Goal: Task Accomplishment & Management: Manage account settings

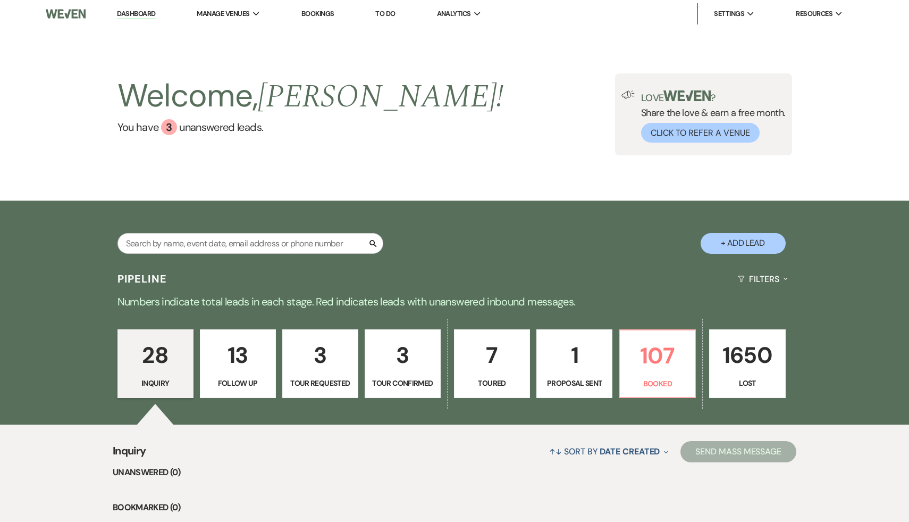
click at [131, 12] on link "Dashboard" at bounding box center [136, 14] width 38 height 10
click at [136, 359] on p "28" at bounding box center [155, 355] width 62 height 36
click at [754, 246] on button "+ Add Lead" at bounding box center [743, 243] width 85 height 21
select select "534"
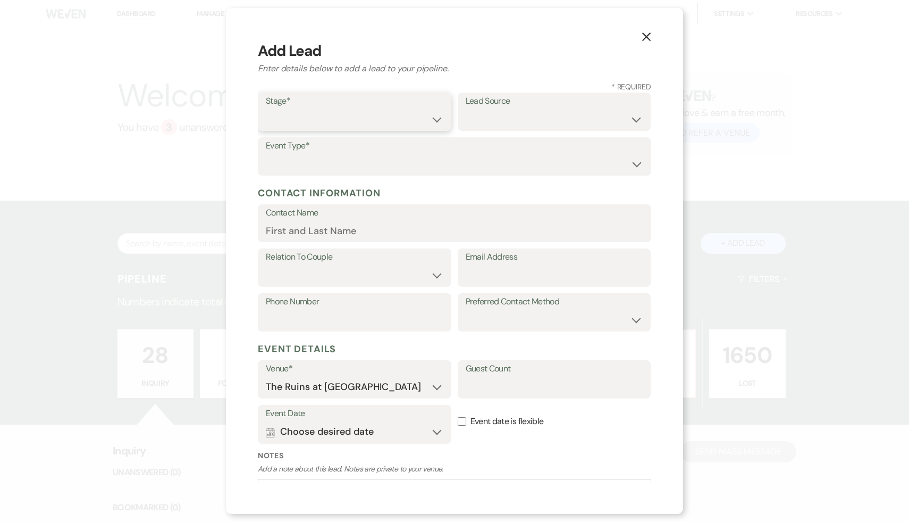
click at [437, 119] on select "Inquiry Follow Up Tour Requested Tour Confirmed Toured Proposal Sent Booked Lost" at bounding box center [355, 119] width 178 height 21
select select "1"
click at [266, 109] on select "Inquiry Follow Up Tour Requested Tour Confirmed Toured Proposal Sent Booked Lost" at bounding box center [355, 119] width 178 height 21
click at [637, 117] on select "Weven Venue Website Instagram Facebook Pinterest Google The Knot Wedding Wire H…" at bounding box center [555, 119] width 178 height 21
select select "6"
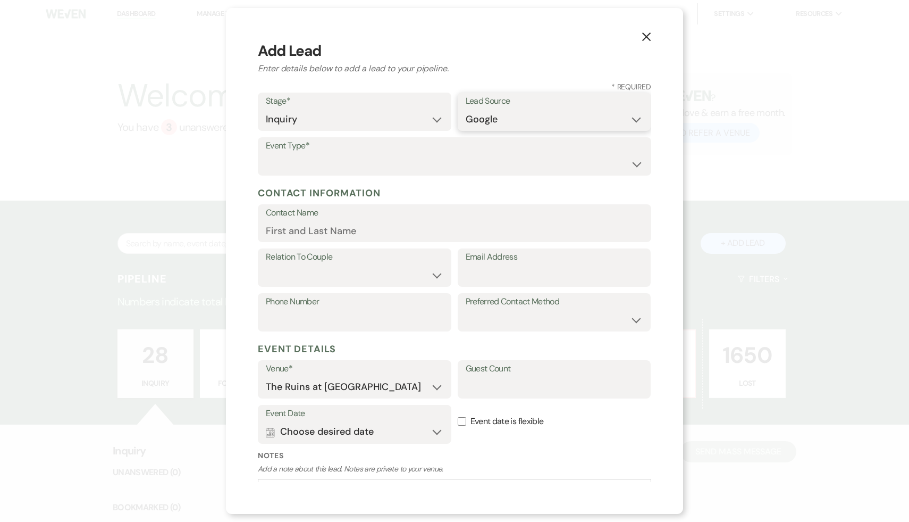
click at [466, 109] on select "Weven Venue Website Instagram Facebook Pinterest Google The Knot Wedding Wire H…" at bounding box center [555, 119] width 178 height 21
click at [635, 164] on select "Wedding Anniversary Party Baby Shower Bachelorette / Bachelor Party Birthday Pa…" at bounding box center [455, 164] width 378 height 21
select select "1"
click at [266, 154] on select "Wedding Anniversary Party Baby Shower Bachelorette / Bachelor Party Birthday Pa…" at bounding box center [455, 164] width 378 height 21
click at [338, 486] on div "X Add Lead Enter details below to add a lead to your pipeline. * Required Stage…" at bounding box center [454, 261] width 457 height 506
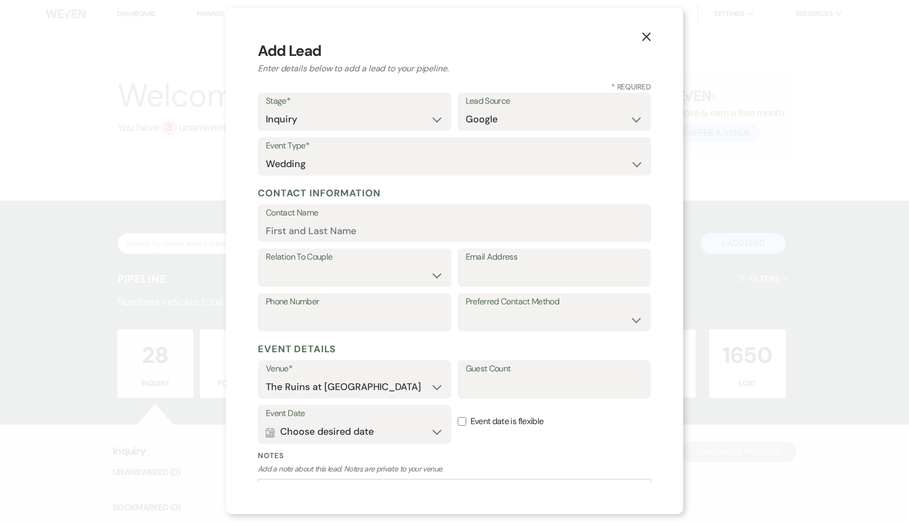
click at [452, 492] on div "X Add Lead Enter details below to add a lead to your pipeline. * Required Stage…" at bounding box center [454, 261] width 457 height 506
click at [394, 487] on div "X Add Lead Enter details below to add a lead to your pipeline. * Required Stage…" at bounding box center [454, 261] width 457 height 506
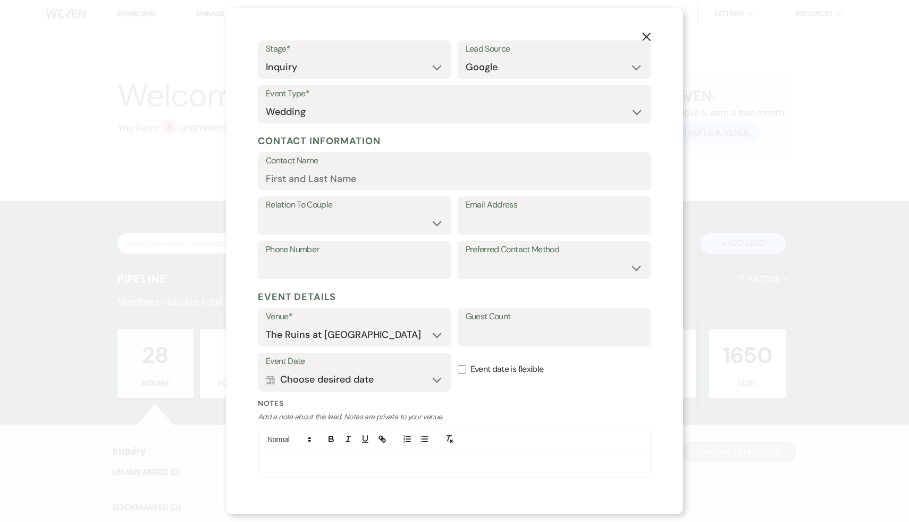
scroll to position [55, 0]
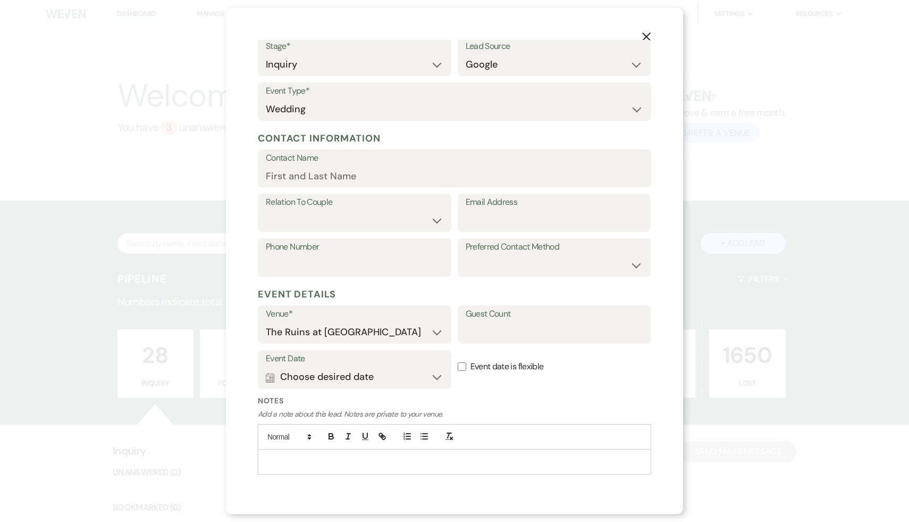
click at [446, 467] on div at bounding box center [454, 461] width 392 height 24
drag, startPoint x: 418, startPoint y: 459, endPoint x: 339, endPoint y: 457, distance: 79.3
click at [339, 457] on span "[PERSON_NAME] and [PERSON_NAME] <[EMAIL_ADDRESS][DOMAIN_NAME]>" at bounding box center [389, 462] width 247 height 10
copy span "[EMAIL_ADDRESS][DOMAIN_NAME]"
click at [497, 224] on input "Email Address" at bounding box center [555, 220] width 178 height 21
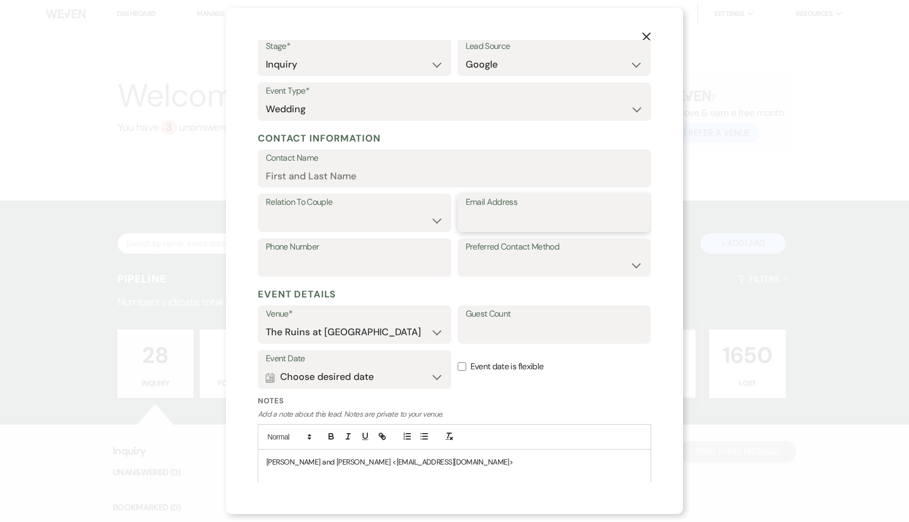
paste input "[EMAIL_ADDRESS][DOMAIN_NAME]"
type input "[EMAIL_ADDRESS][DOMAIN_NAME]"
click at [435, 220] on select "Couple Planner Parent of Couple Family Member Friend Other" at bounding box center [355, 220] width 178 height 21
select select "1"
click at [266, 210] on select "Couple Planner Parent of Couple Family Member Friend Other" at bounding box center [355, 220] width 178 height 21
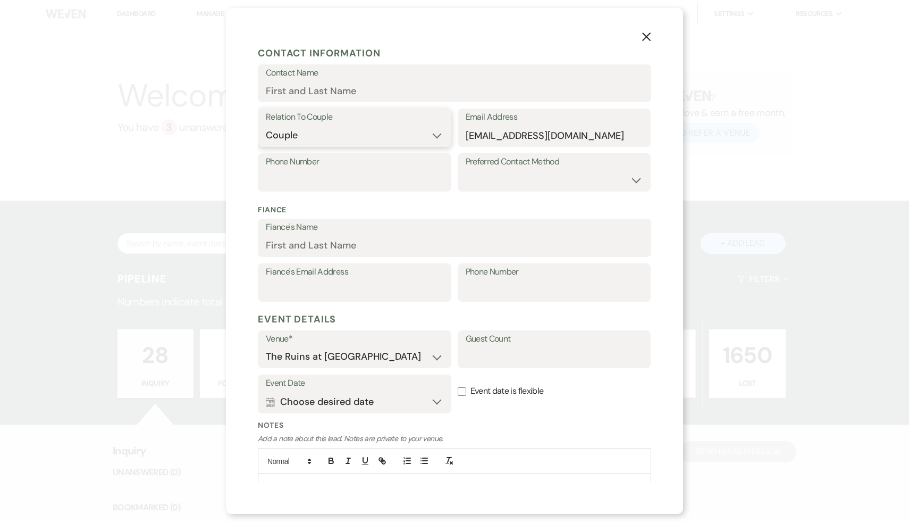
scroll to position [108, 0]
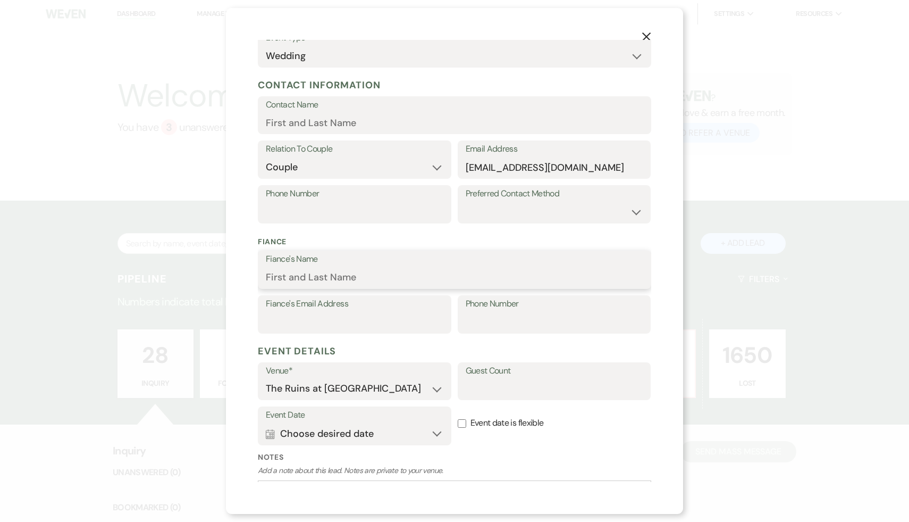
click at [359, 274] on input "Fiance's Name" at bounding box center [455, 277] width 378 height 21
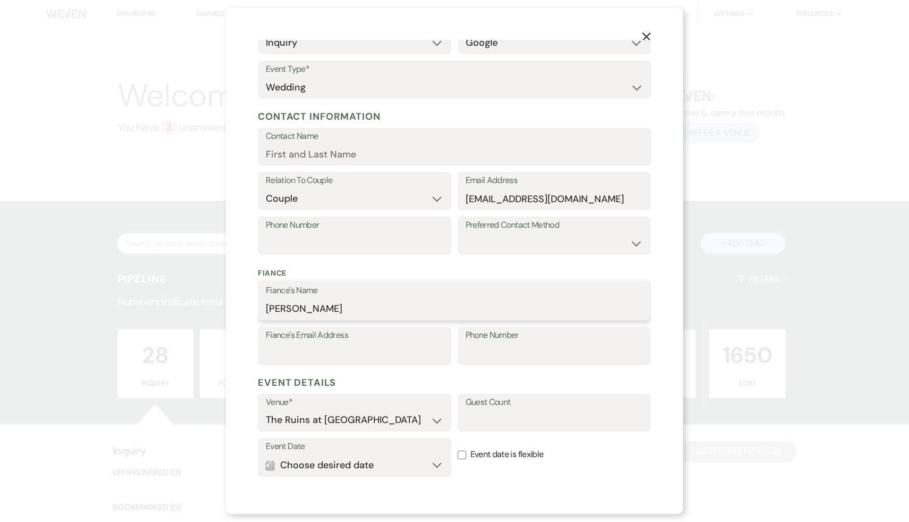
scroll to position [0, 0]
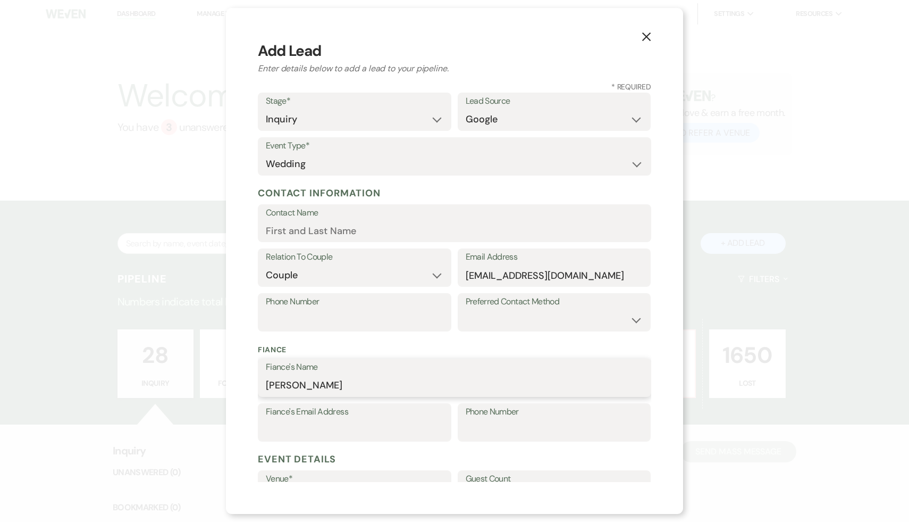
type input "[PERSON_NAME]"
click at [375, 230] on input "Contact Name" at bounding box center [455, 230] width 378 height 21
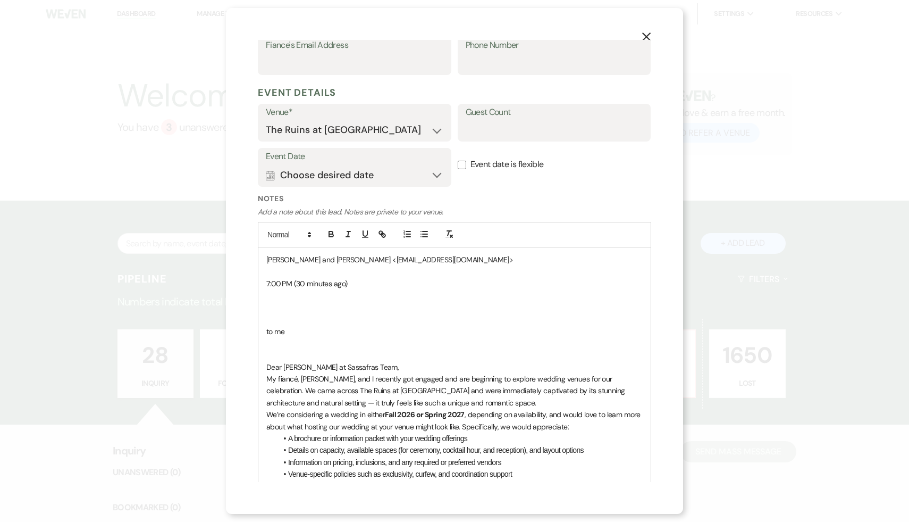
scroll to position [388, 0]
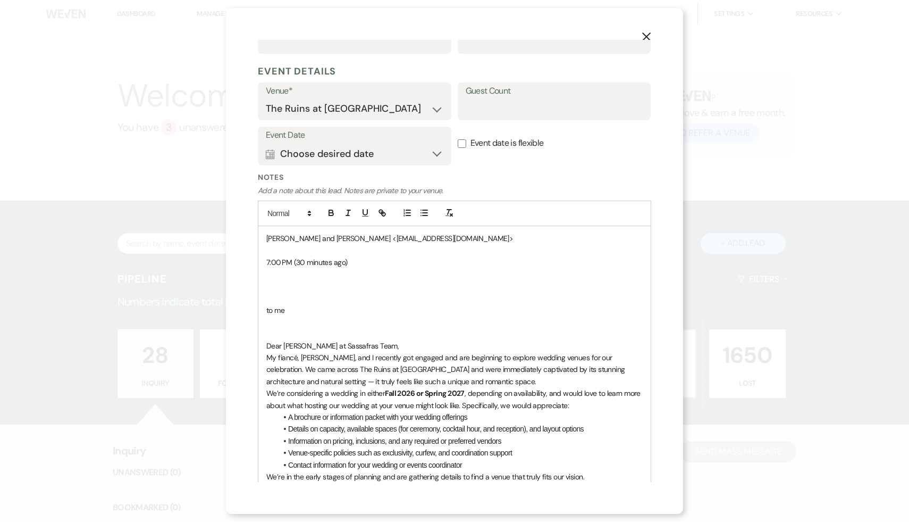
type input "[PERSON_NAME]"
drag, startPoint x: 296, startPoint y: 321, endPoint x: 267, endPoint y: 262, distance: 66.1
click at [267, 262] on div "[PERSON_NAME] and [PERSON_NAME] <[EMAIL_ADDRESS][DOMAIN_NAME]> 7:00 PM (30 minu…" at bounding box center [454, 411] width 392 height 370
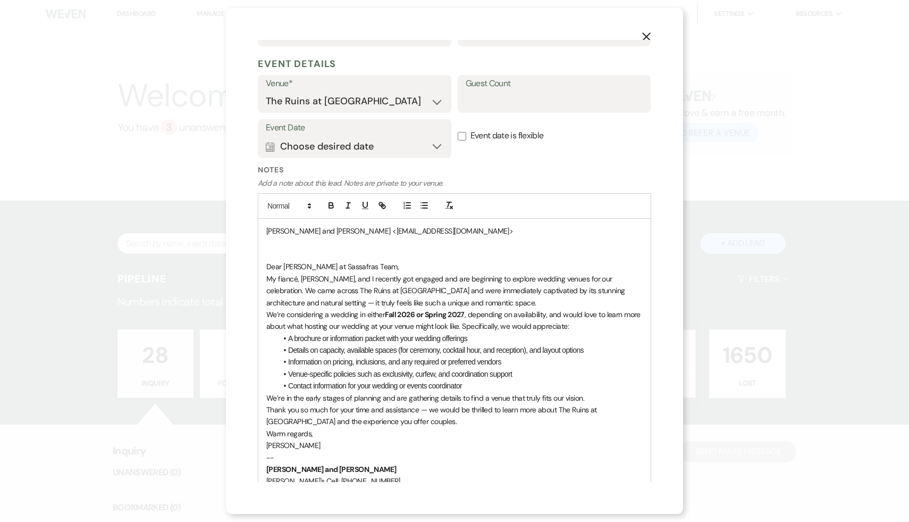
scroll to position [402, 0]
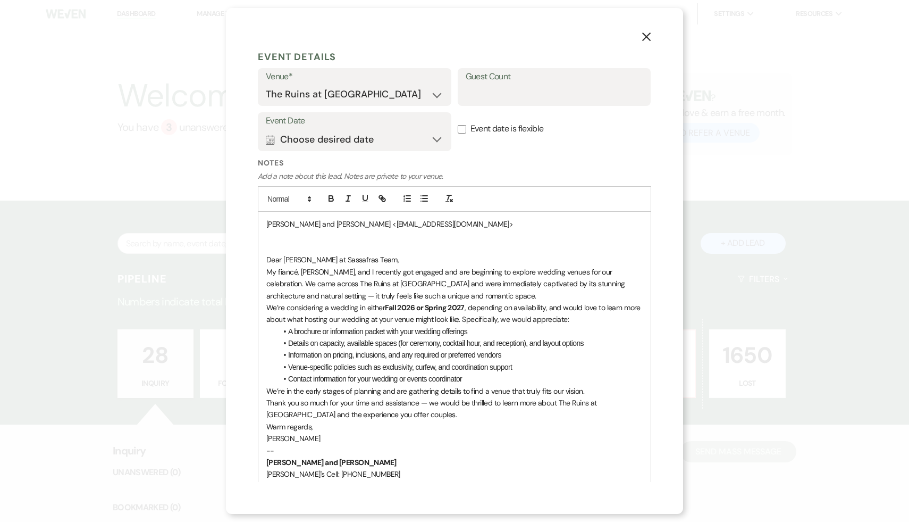
click at [429, 432] on p "[PERSON_NAME]" at bounding box center [454, 438] width 376 height 12
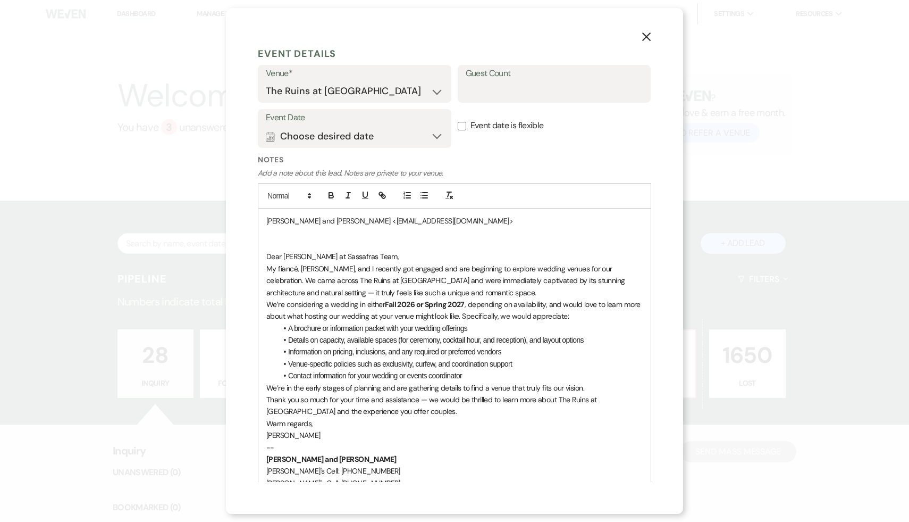
scroll to position [417, 0]
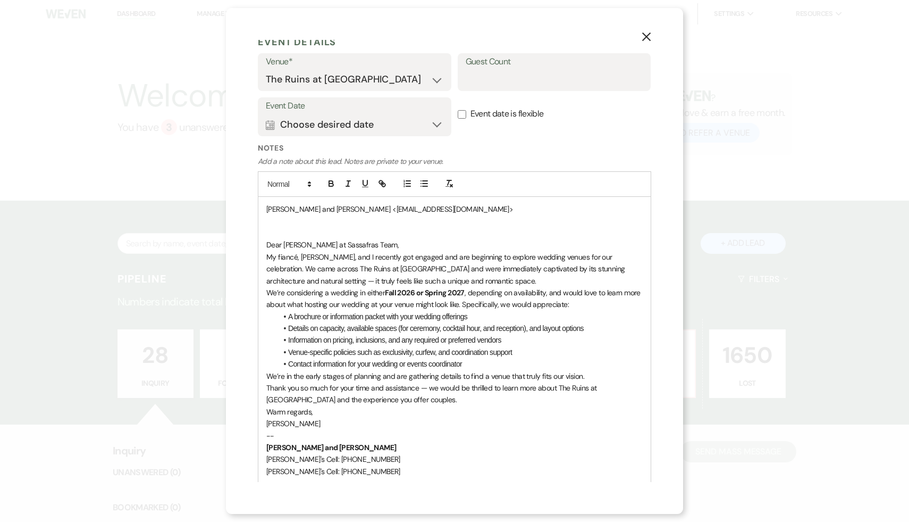
click at [444, 440] on p "--" at bounding box center [454, 436] width 376 height 12
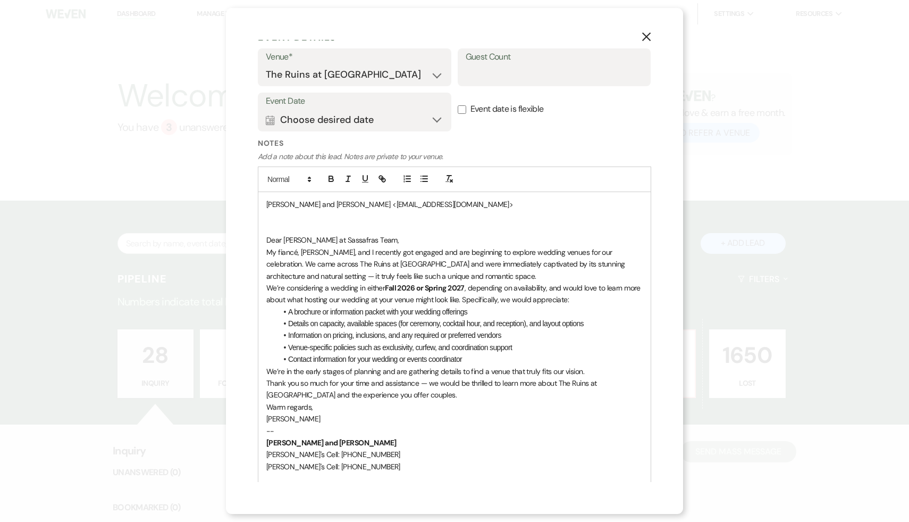
scroll to position [424, 0]
click at [416, 418] on p "[PERSON_NAME]" at bounding box center [454, 416] width 376 height 12
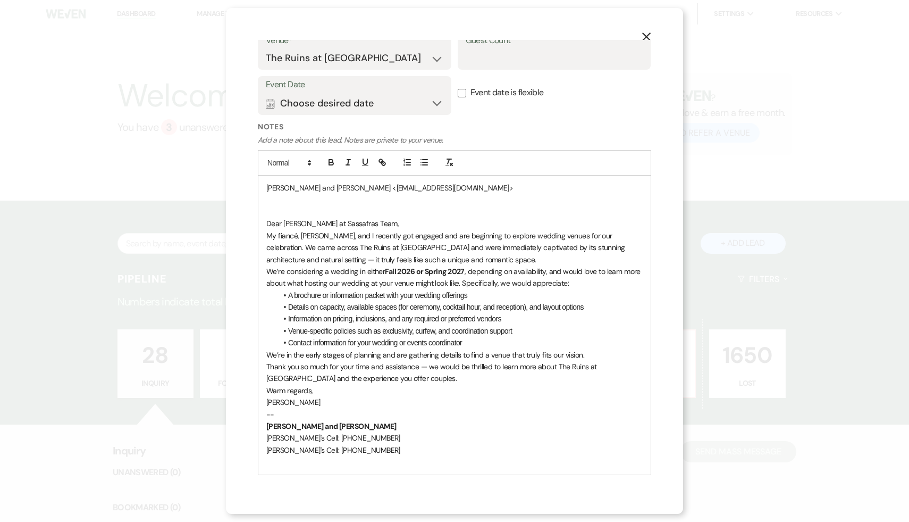
scroll to position [441, 0]
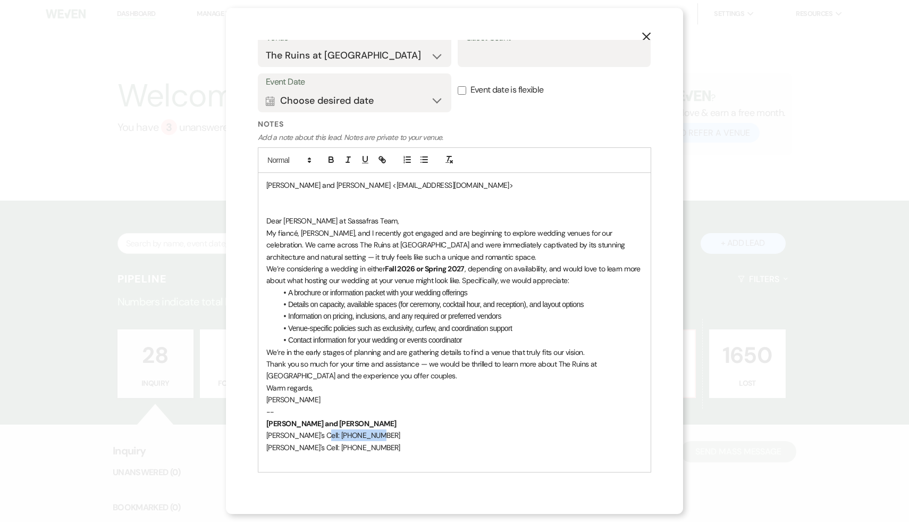
drag, startPoint x: 369, startPoint y: 432, endPoint x: 314, endPoint y: 433, distance: 55.3
click at [314, 433] on p "[PERSON_NAME]'s Cell: [PHONE_NUMBER]" at bounding box center [454, 435] width 376 height 12
copy span "[PHONE_NUMBER]"
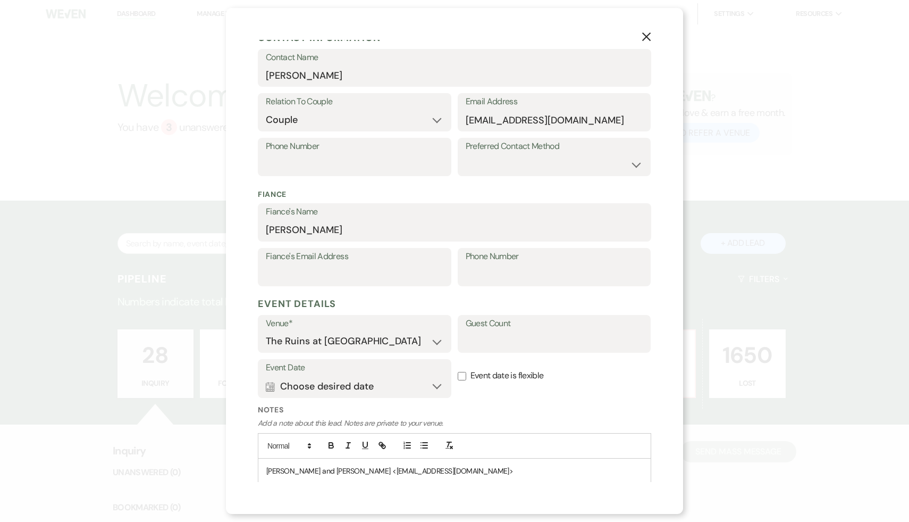
scroll to position [146, 0]
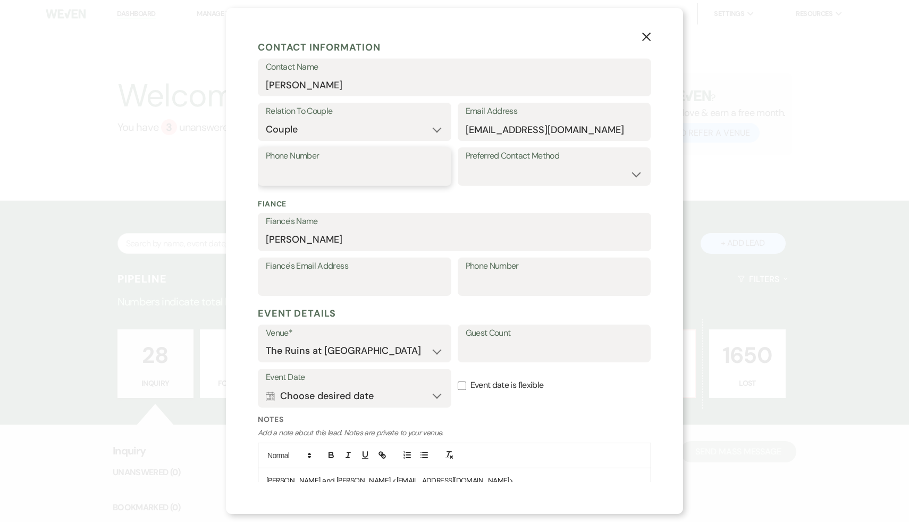
click at [343, 177] on input "Phone Number" at bounding box center [355, 174] width 178 height 21
paste input "[PHONE_NUMBER]"
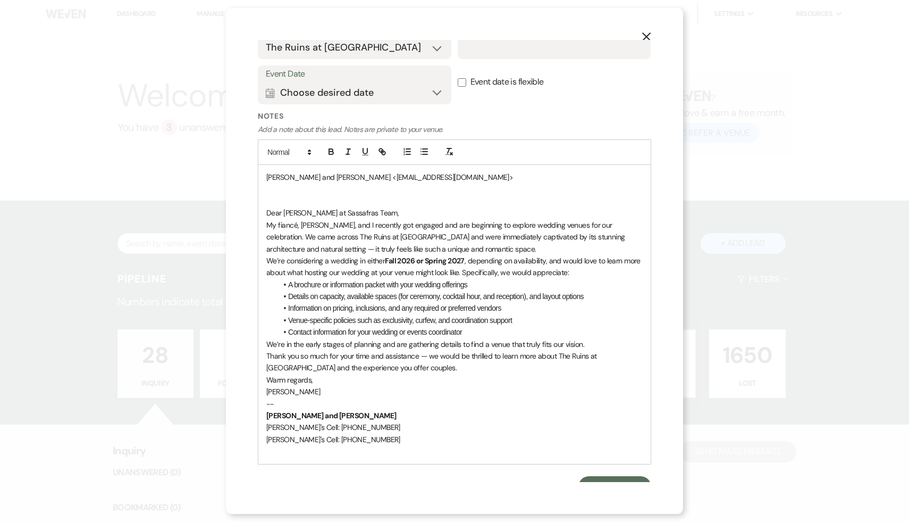
scroll to position [449, 0]
type input "[PHONE_NUMBER]"
drag, startPoint x: 376, startPoint y: 427, endPoint x: 313, endPoint y: 427, distance: 62.7
click at [313, 427] on p "[PERSON_NAME]'s Cell: [PHONE_NUMBER]" at bounding box center [454, 427] width 376 height 12
copy span "[PHONE_NUMBER]"
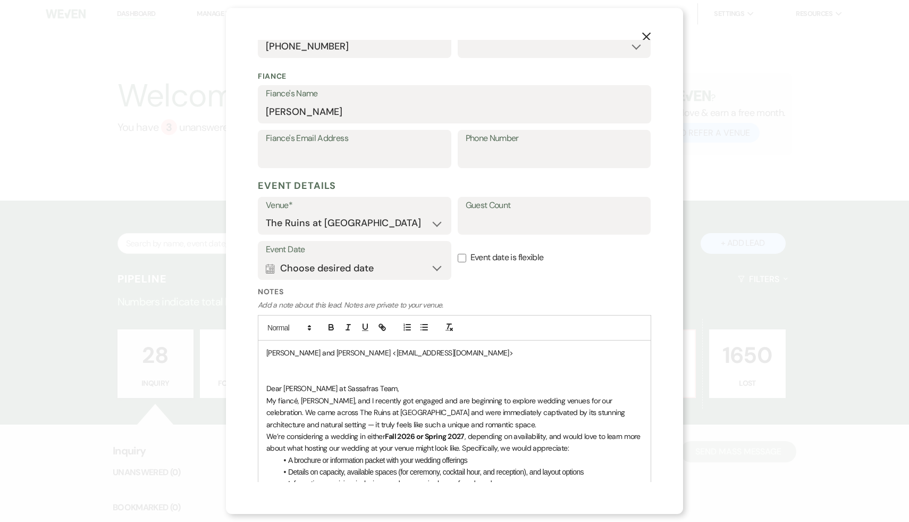
scroll to position [172, 0]
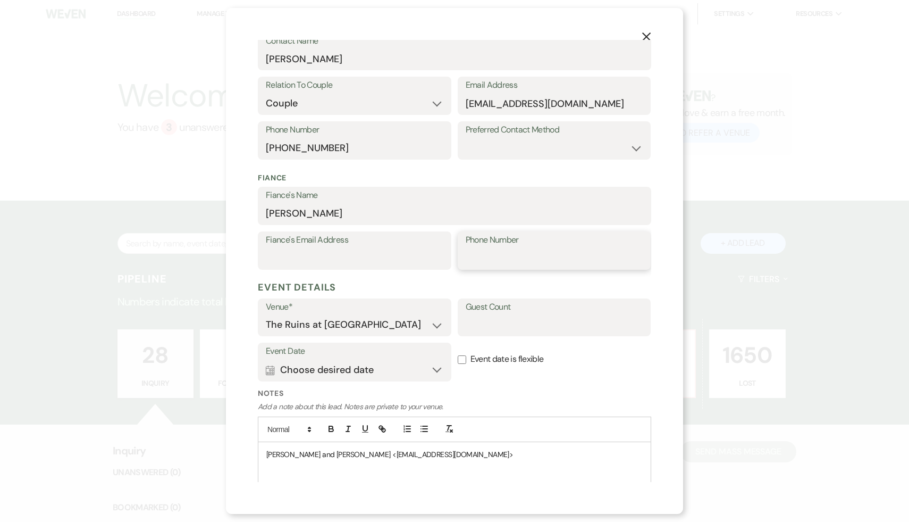
click at [493, 259] on input "Phone Number" at bounding box center [555, 258] width 178 height 21
paste input "[PHONE_NUMBER]"
type input "[PHONE_NUMBER]"
drag, startPoint x: 351, startPoint y: 149, endPoint x: 239, endPoint y: 141, distance: 112.5
click at [239, 141] on div "X Add Lead Enter details below to add a lead to your pipeline. * Required Stage…" at bounding box center [454, 261] width 457 height 506
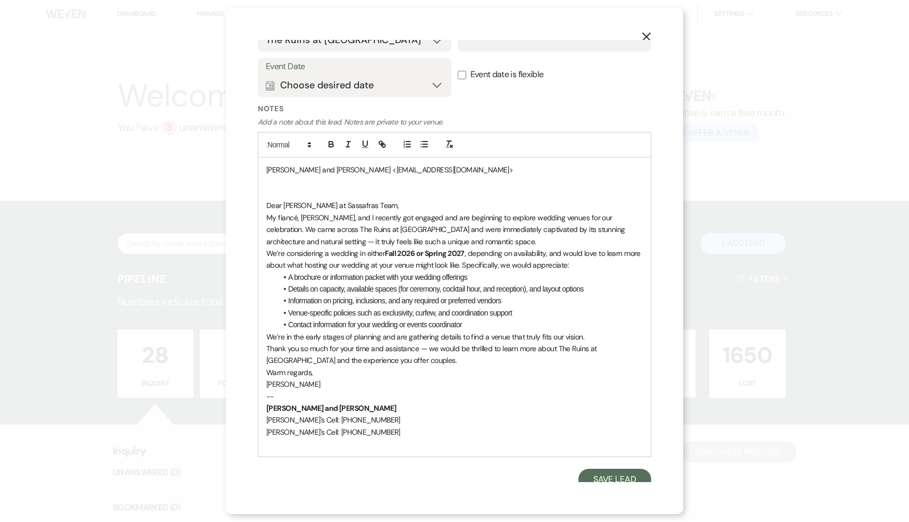
scroll to position [458, 0]
drag, startPoint x: 384, startPoint y: 429, endPoint x: 320, endPoint y: 428, distance: 64.3
click at [320, 428] on p "[PERSON_NAME]'s Cell: [PHONE_NUMBER]" at bounding box center [454, 430] width 376 height 12
copy span "[PHONE_NUMBER]"
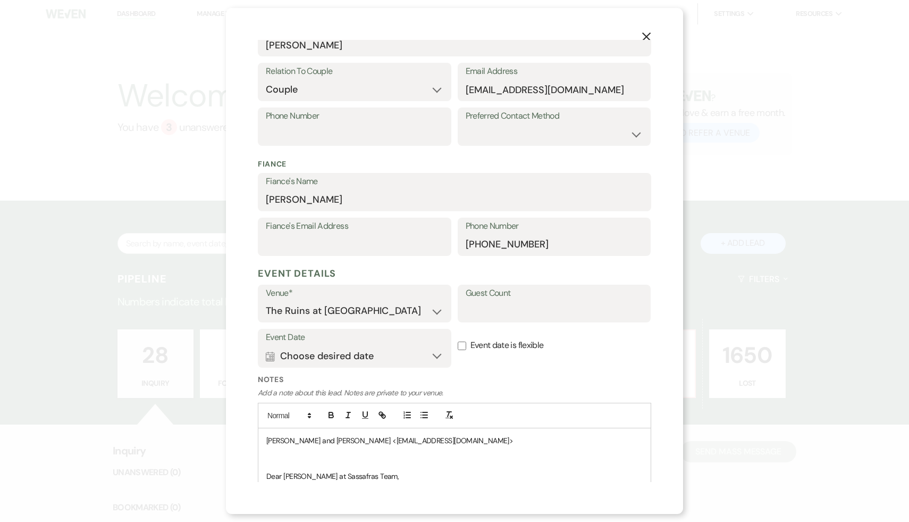
scroll to position [0, 0]
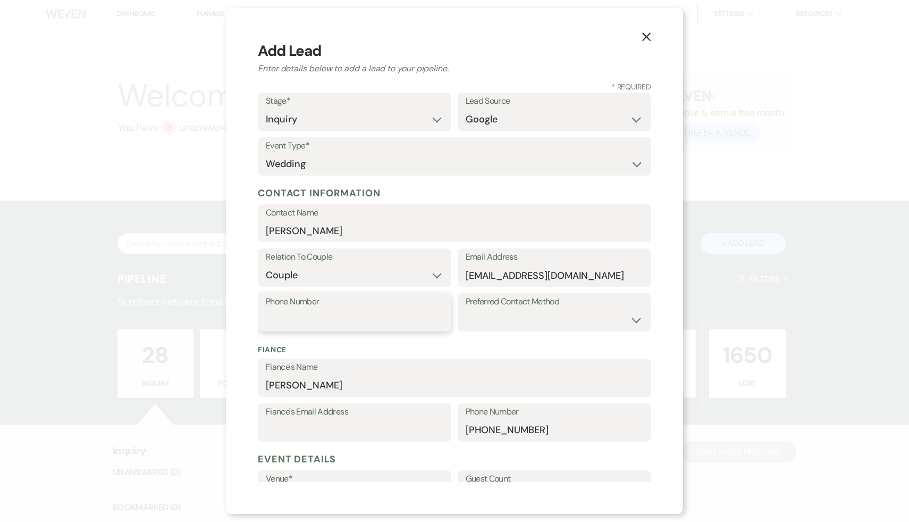
click at [363, 320] on input "Phone Number" at bounding box center [355, 319] width 178 height 21
paste input "[PHONE_NUMBER]"
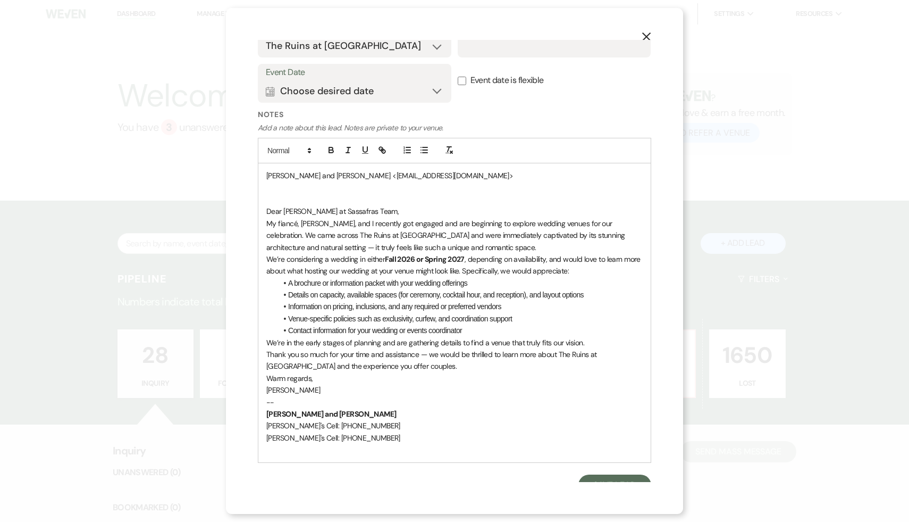
scroll to position [463, 0]
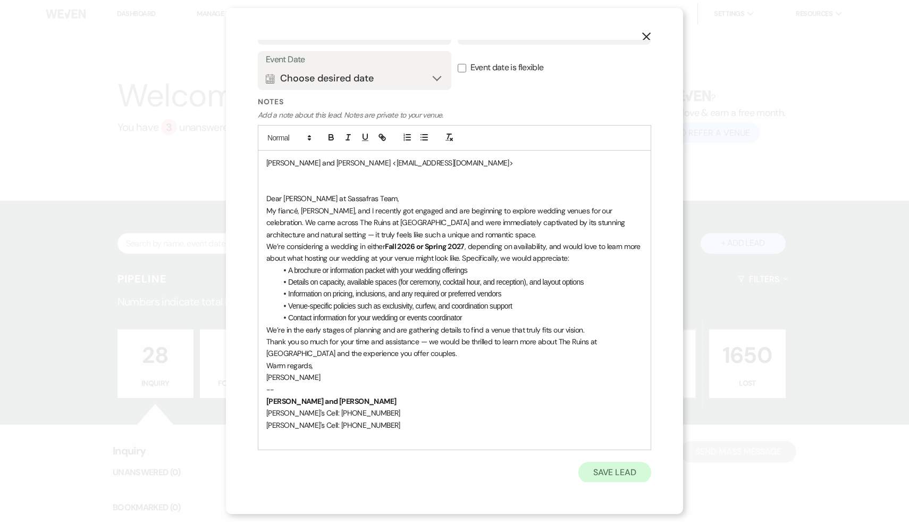
type input "[PHONE_NUMBER]"
click at [624, 465] on button "Save Lead" at bounding box center [615, 472] width 73 height 21
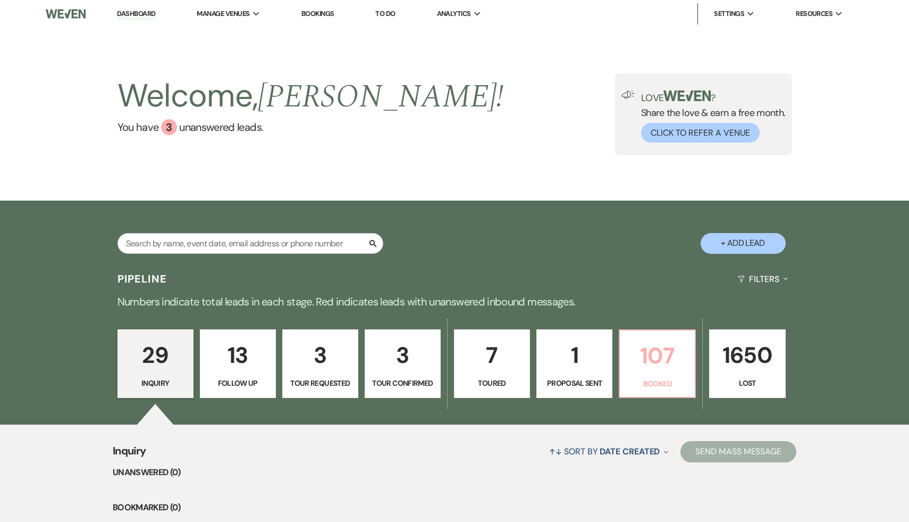
click at [651, 359] on p "107" at bounding box center [657, 356] width 62 height 36
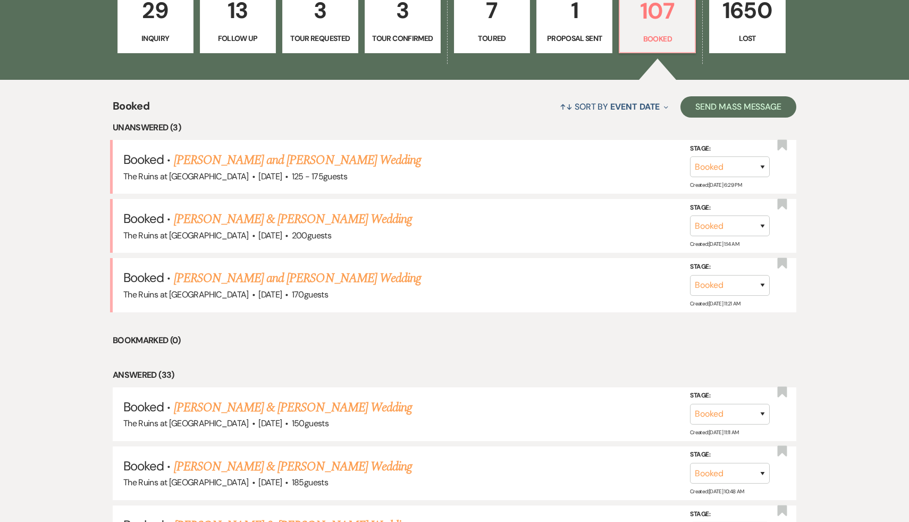
scroll to position [353, 0]
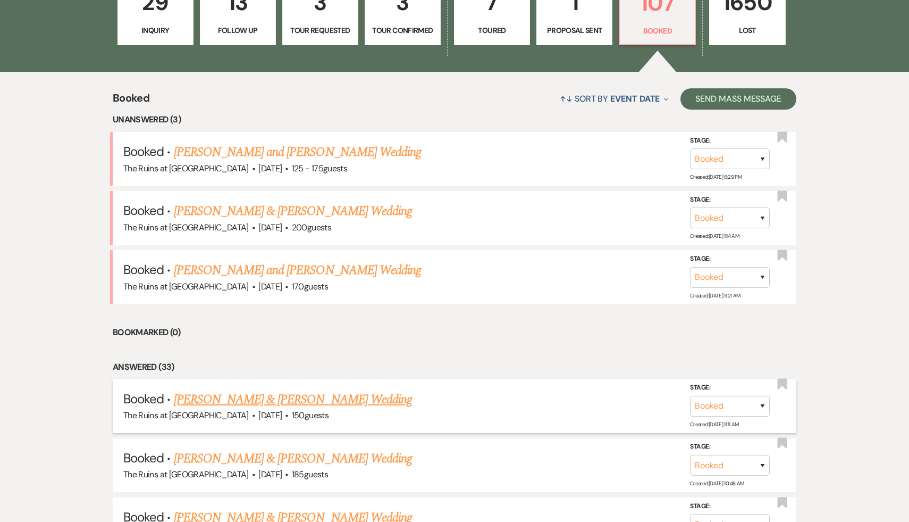
click at [322, 398] on link "[PERSON_NAME] & [PERSON_NAME] Wedding" at bounding box center [293, 399] width 238 height 19
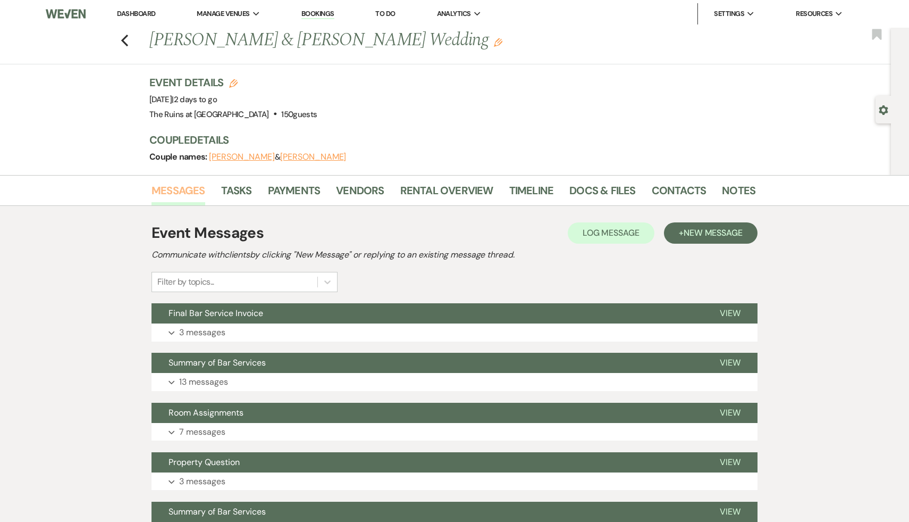
click at [174, 190] on link "Messages" at bounding box center [179, 193] width 54 height 23
click at [707, 229] on span "New Message" at bounding box center [713, 232] width 59 height 11
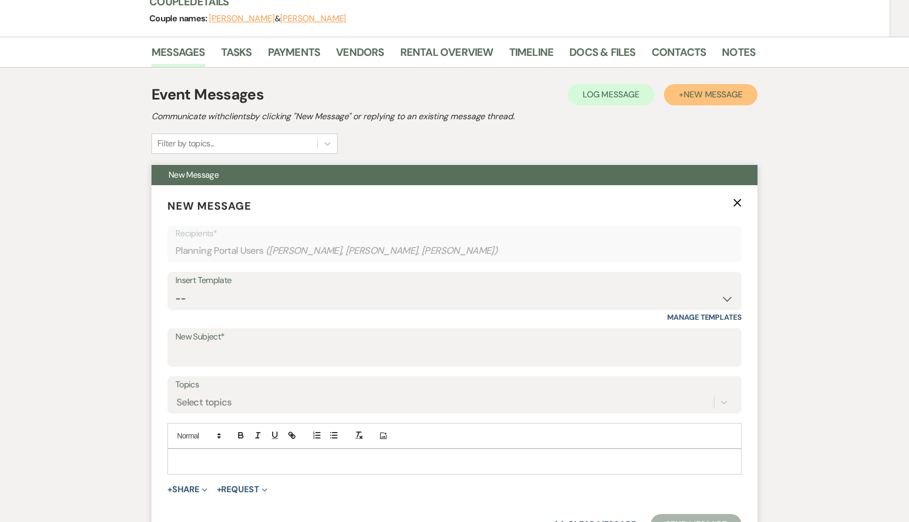
scroll to position [138, 0]
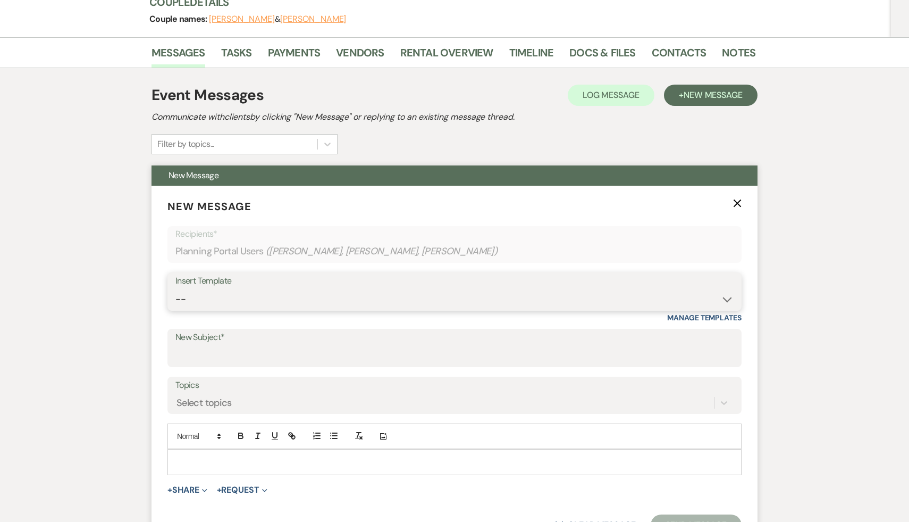
click at [726, 297] on select "-- Weven Planning Portal Introduction (Booked Events) Initial Inquiry Response …" at bounding box center [454, 299] width 558 height 21
select select "566"
click at [175, 289] on select "-- Weven Planning Portal Introduction (Booked Events) Initial Inquiry Response …" at bounding box center [454, 299] width 558 height 21
type input "Thank you for your interest in The Ruins at [GEOGRAPHIC_DATA]!"
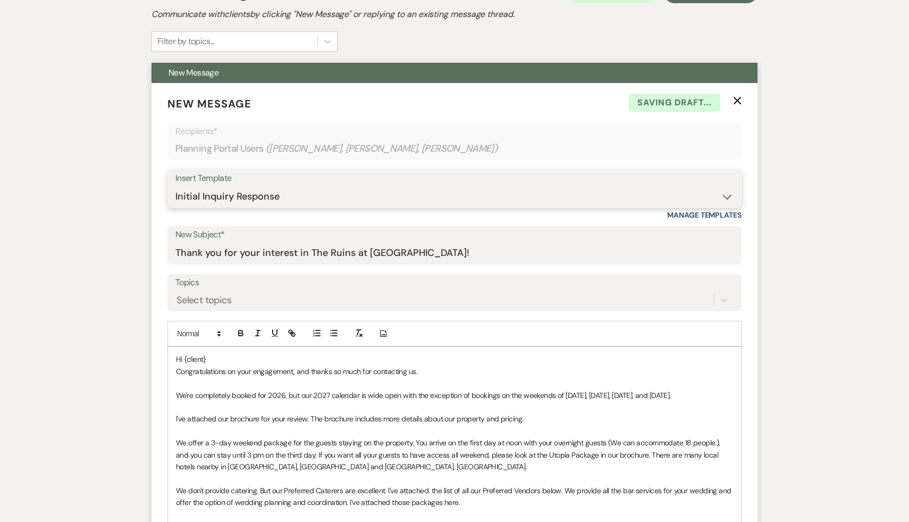
scroll to position [274, 0]
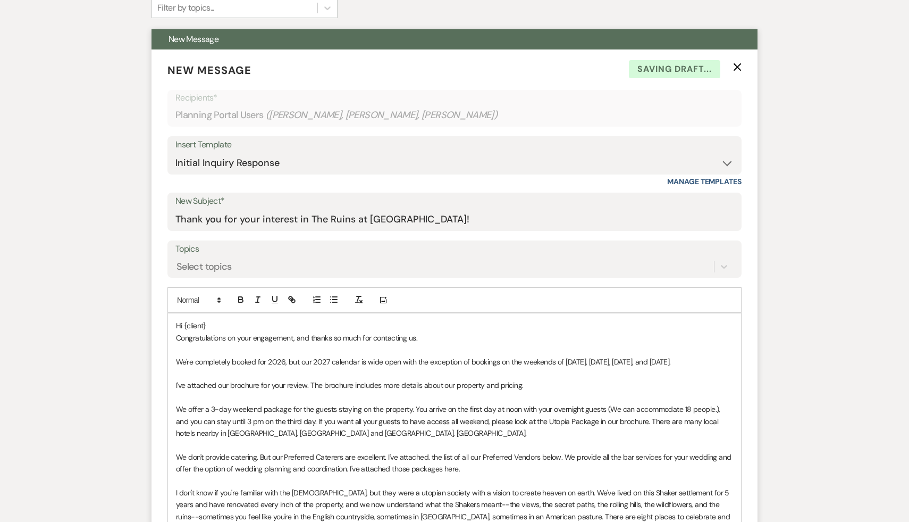
click at [217, 325] on p "Hi {client}" at bounding box center [454, 326] width 557 height 12
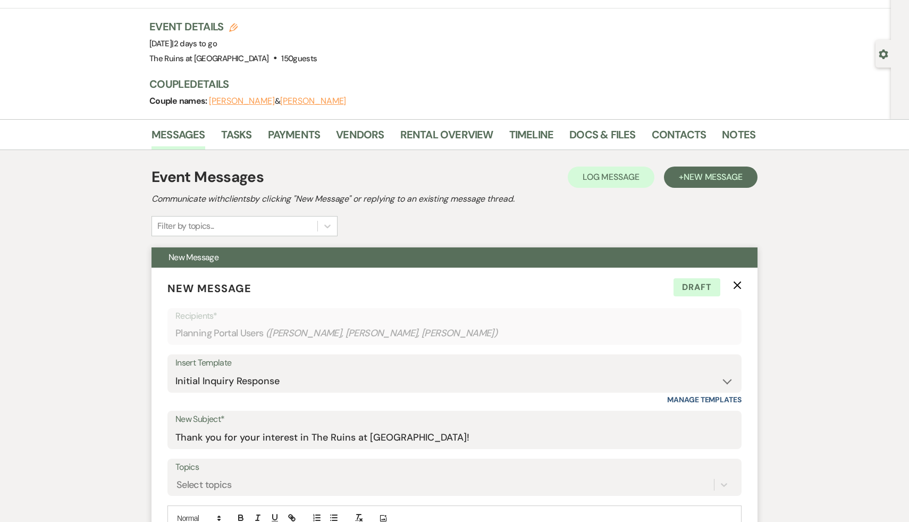
scroll to position [21, 0]
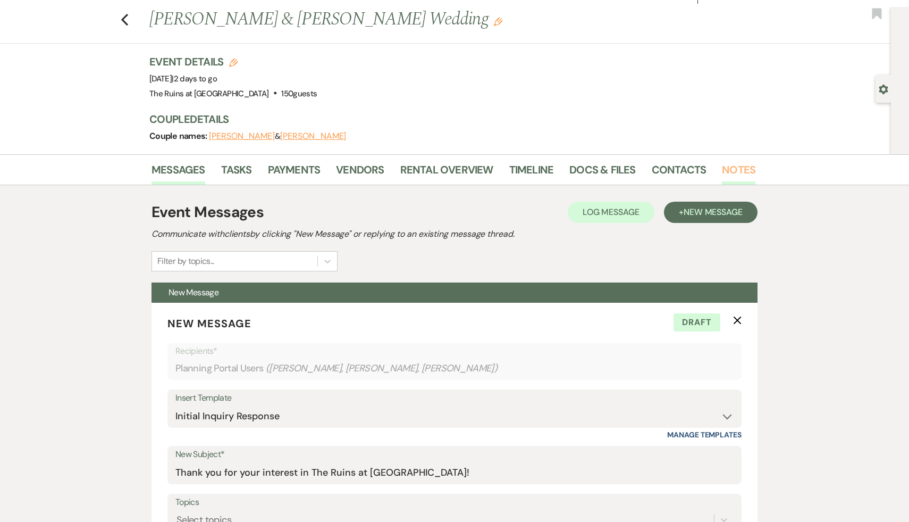
click at [734, 166] on link "Notes" at bounding box center [738, 172] width 33 height 23
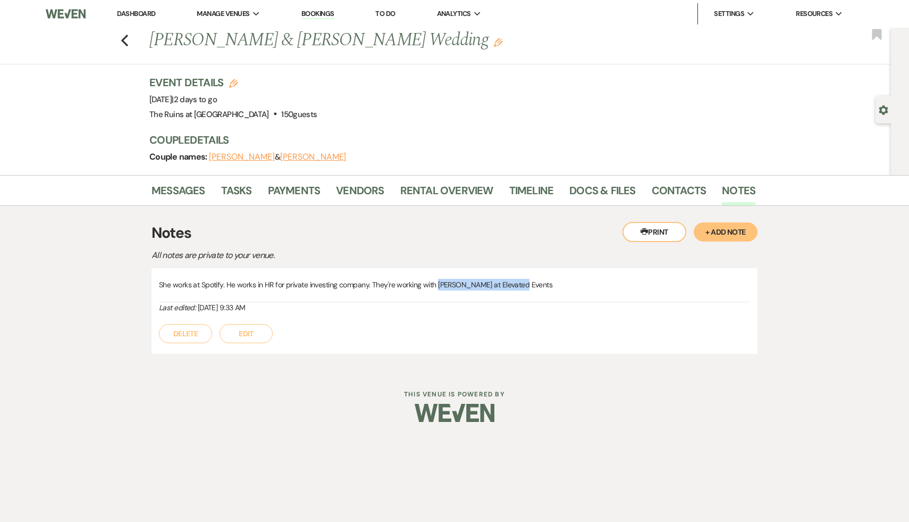
drag, startPoint x: 523, startPoint y: 283, endPoint x: 436, endPoint y: 283, distance: 86.7
click at [436, 283] on p "She works at Spotify. He works in HR for private investing company. They're wor…" at bounding box center [454, 285] width 591 height 12
click at [242, 331] on button "Edit" at bounding box center [246, 333] width 53 height 19
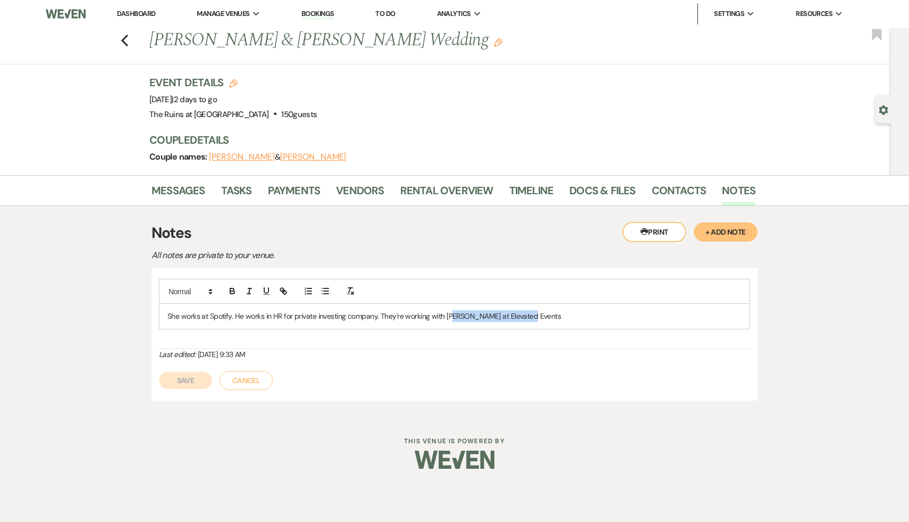
drag, startPoint x: 535, startPoint y: 314, endPoint x: 451, endPoint y: 312, distance: 84.0
click at [451, 312] on p "She works at Spotify. He works in HR for private investing company. They're wor…" at bounding box center [454, 316] width 574 height 12
click at [192, 380] on button "Save" at bounding box center [185, 380] width 53 height 17
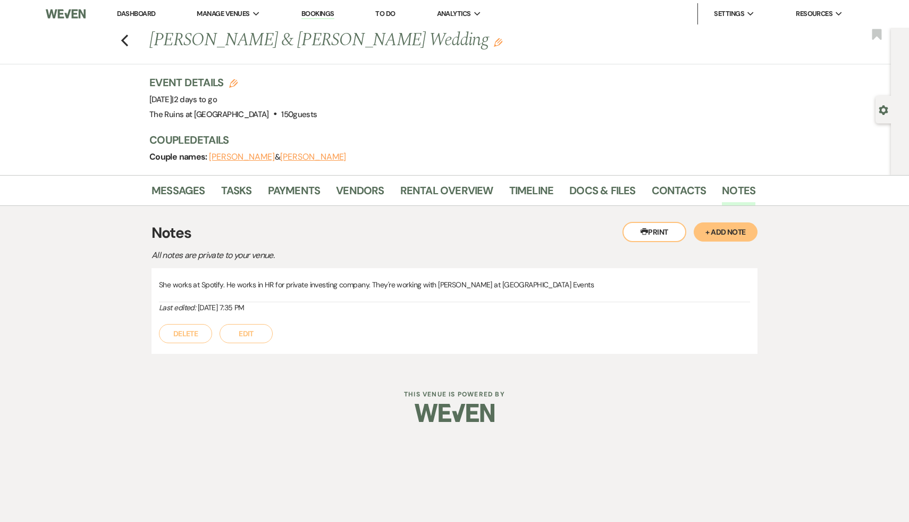
click at [147, 12] on link "Dashboard" at bounding box center [136, 13] width 38 height 9
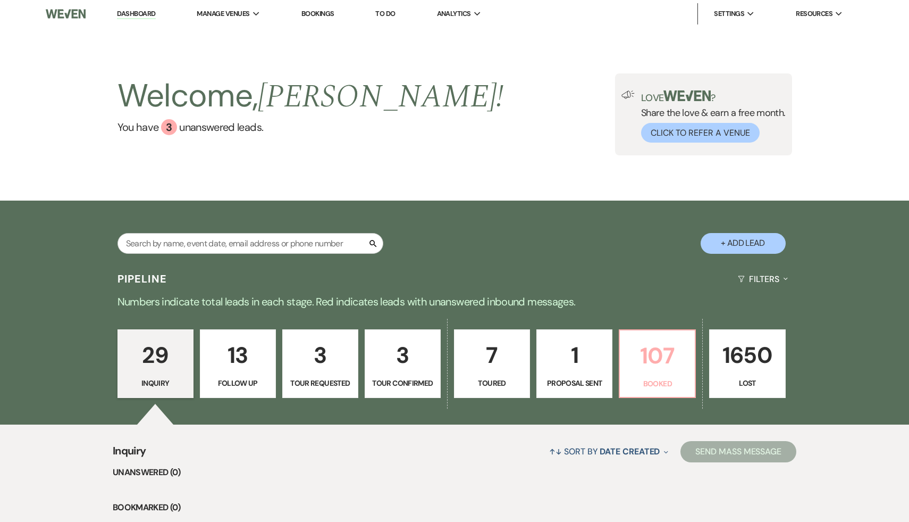
click at [657, 359] on p "107" at bounding box center [657, 356] width 62 height 36
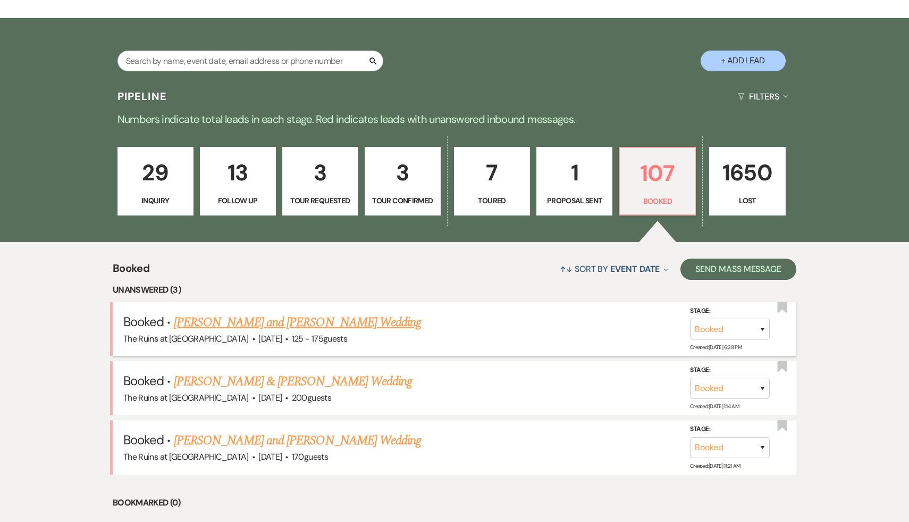
scroll to position [183, 0]
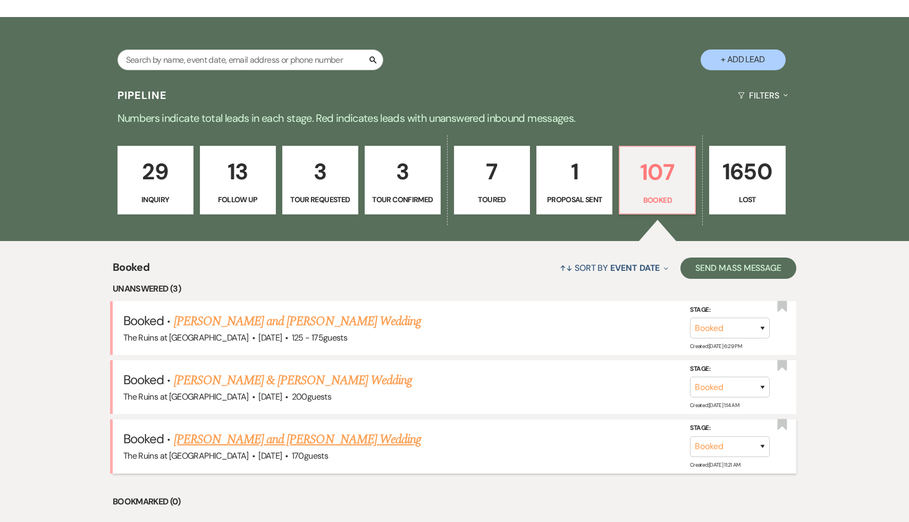
click at [355, 440] on link "[PERSON_NAME] and [PERSON_NAME] Wedding" at bounding box center [298, 439] width 248 height 19
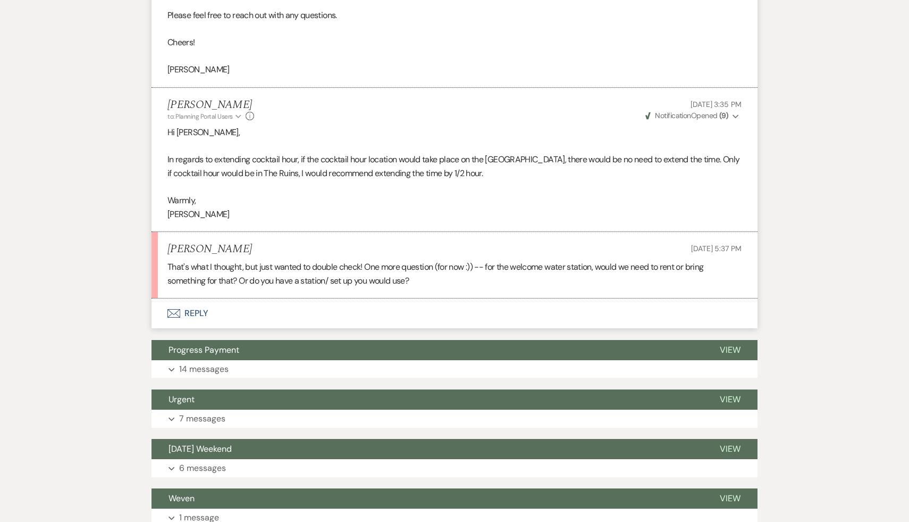
scroll to position [2236, 0]
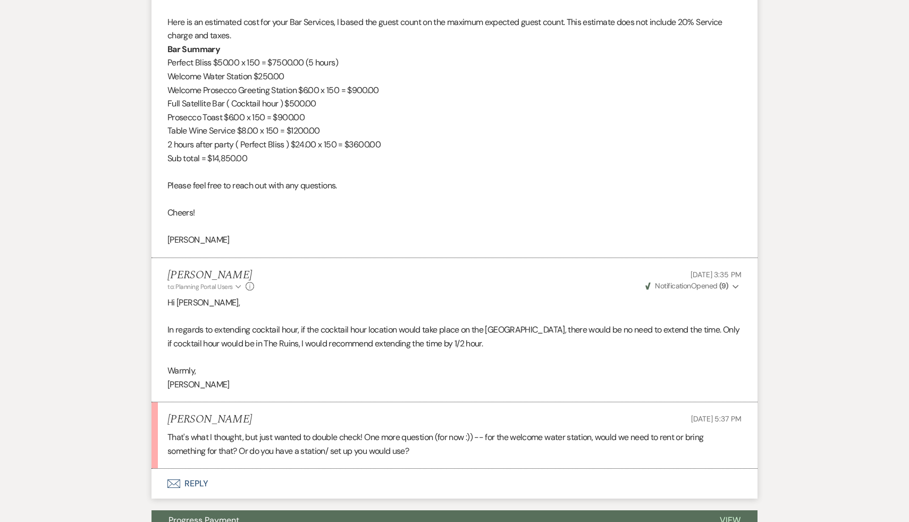
click at [296, 468] on button "Envelope Reply" at bounding box center [455, 483] width 606 height 30
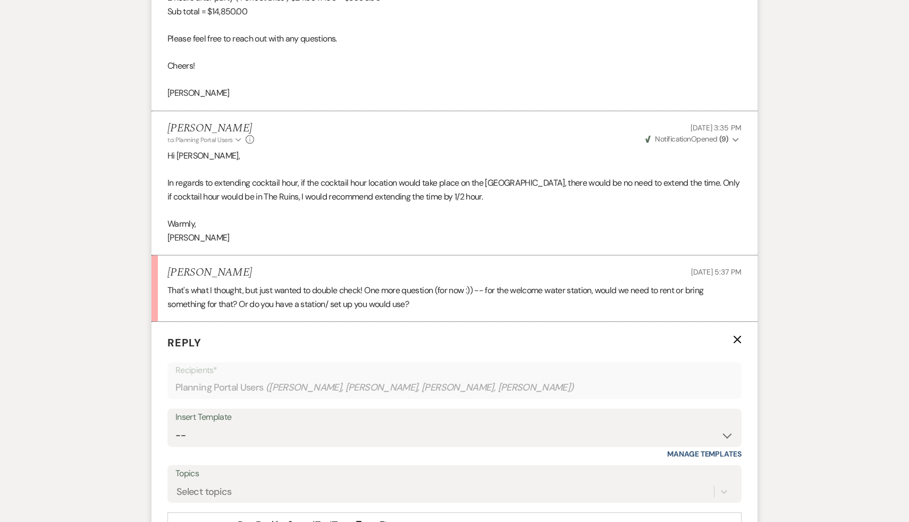
scroll to position [2300, 0]
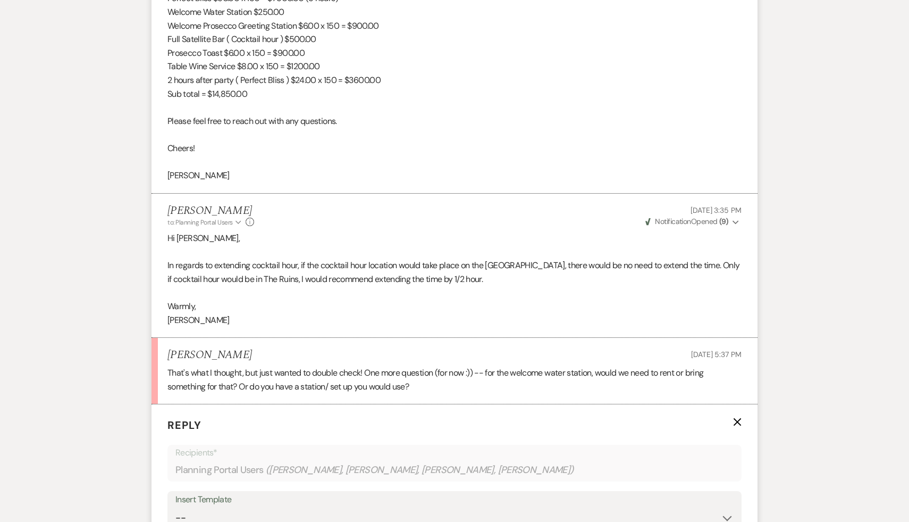
click at [287, 299] on p "Warmly," at bounding box center [454, 306] width 574 height 14
click at [325, 417] on p "Reply X" at bounding box center [454, 425] width 574 height 16
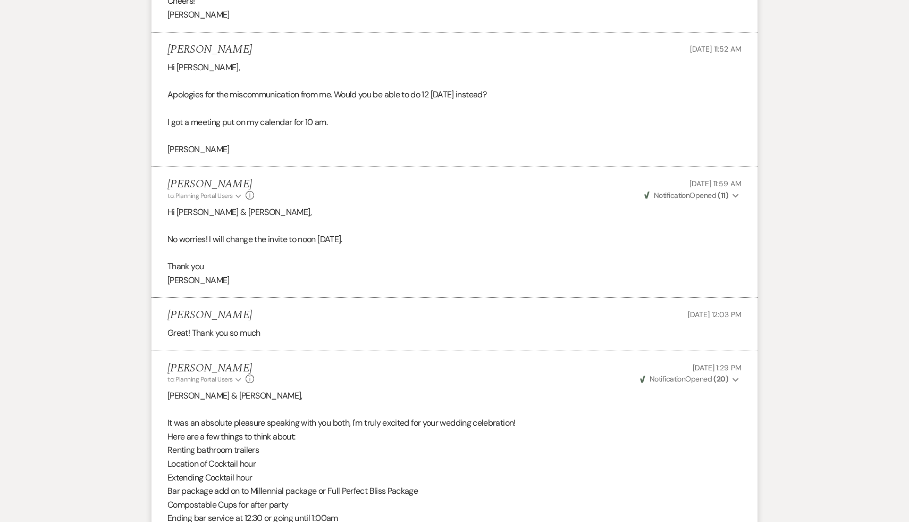
scroll to position [984, 0]
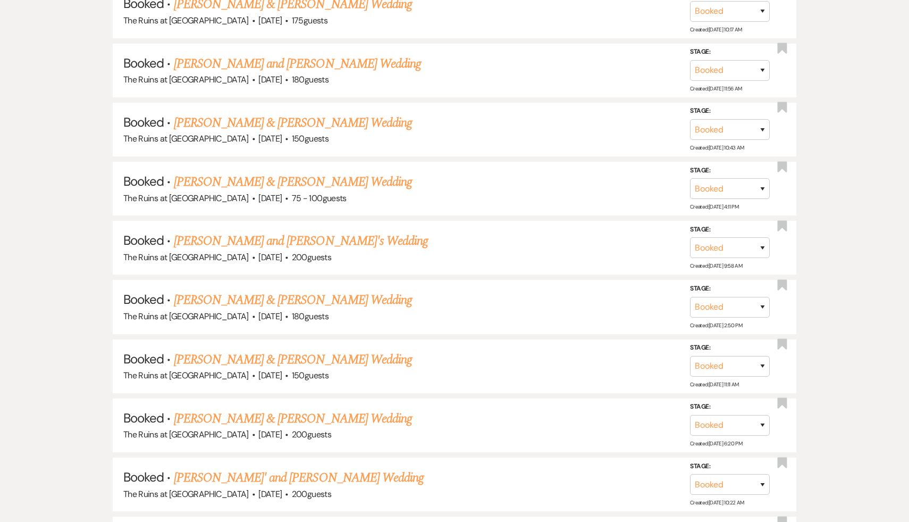
scroll to position [183, 0]
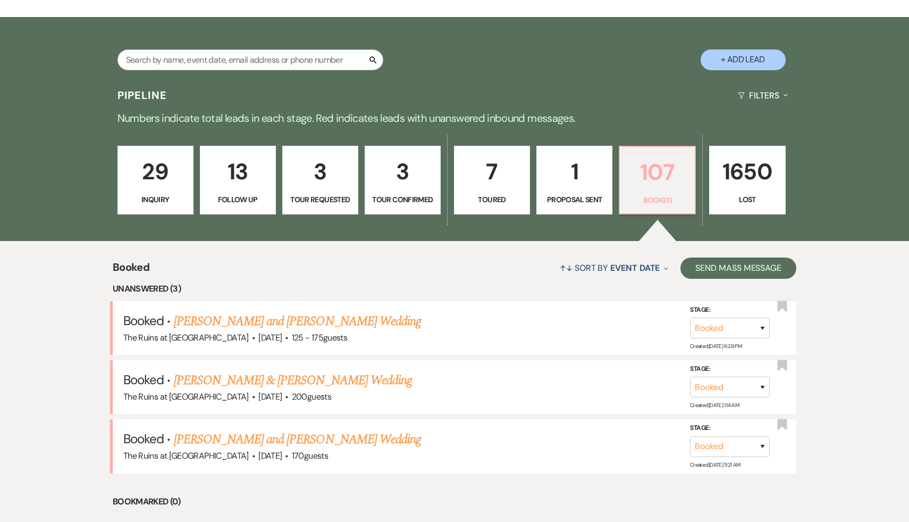
click at [650, 169] on p "107" at bounding box center [657, 172] width 62 height 36
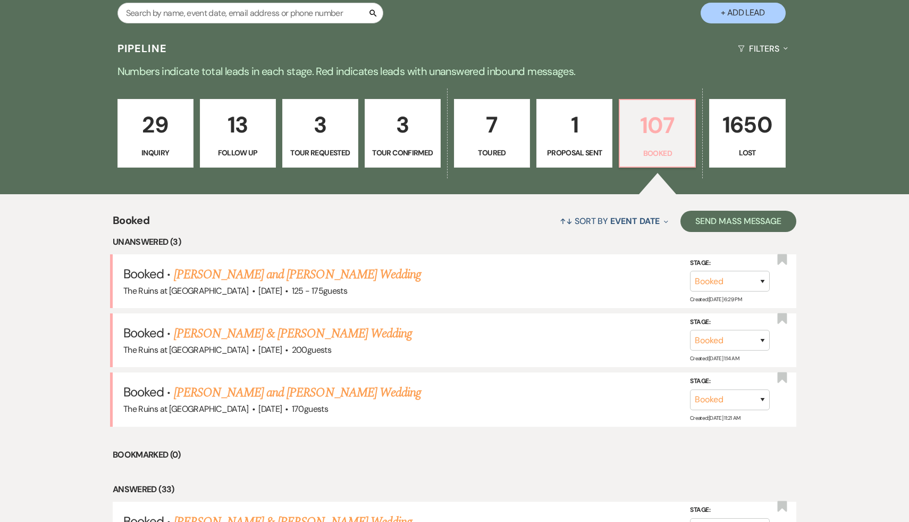
scroll to position [0, 0]
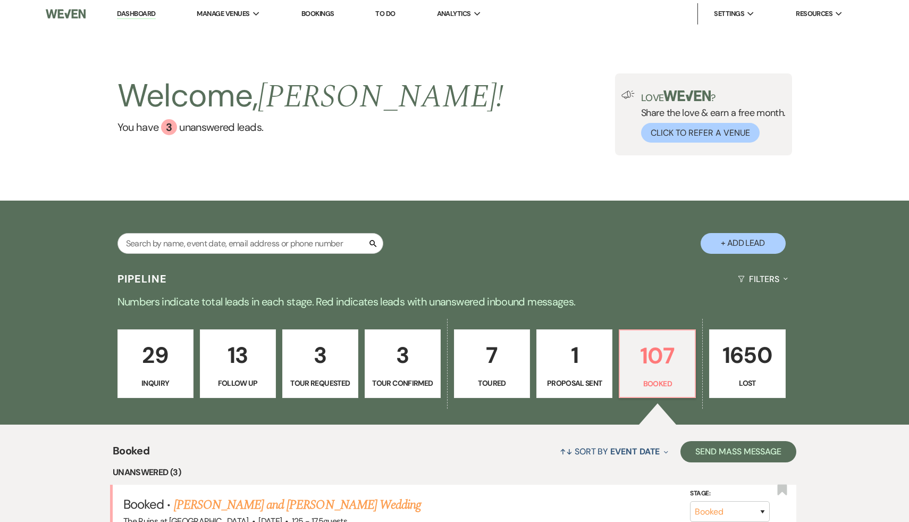
click at [144, 12] on link "Dashboard" at bounding box center [136, 14] width 38 height 10
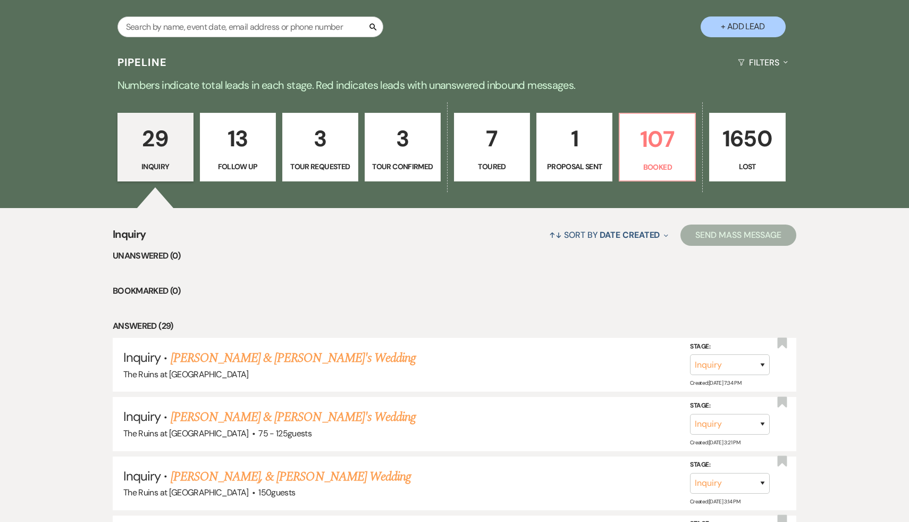
scroll to position [225, 0]
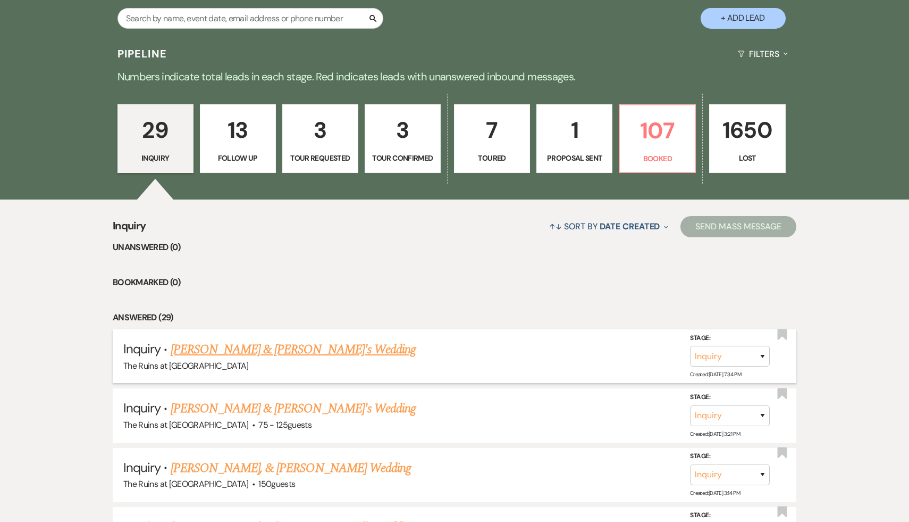
click at [260, 350] on link "[PERSON_NAME] & [PERSON_NAME]'s Wedding" at bounding box center [294, 349] width 246 height 19
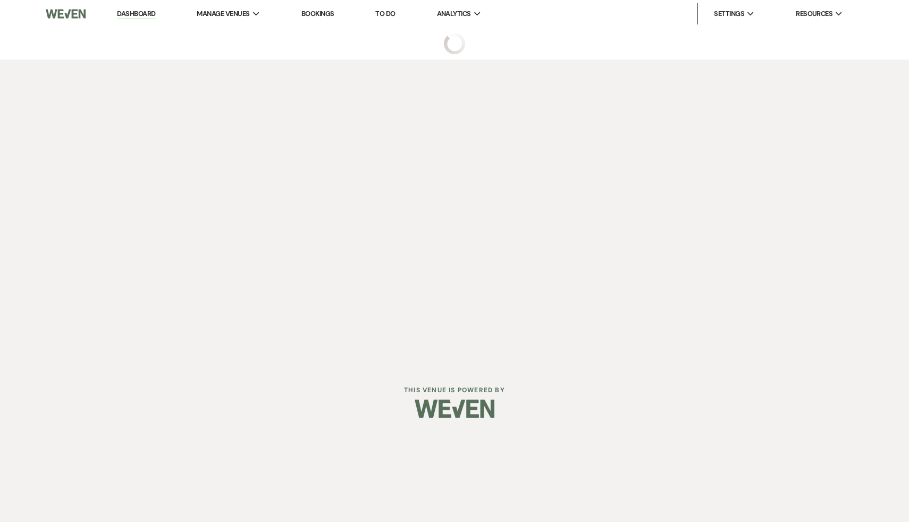
select select "6"
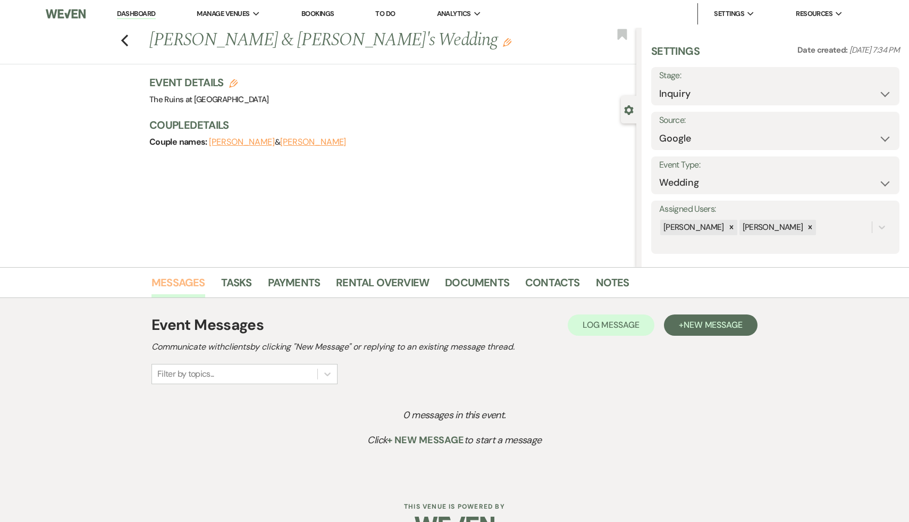
click at [195, 283] on link "Messages" at bounding box center [179, 285] width 54 height 23
click at [719, 322] on span "New Message" at bounding box center [713, 324] width 59 height 11
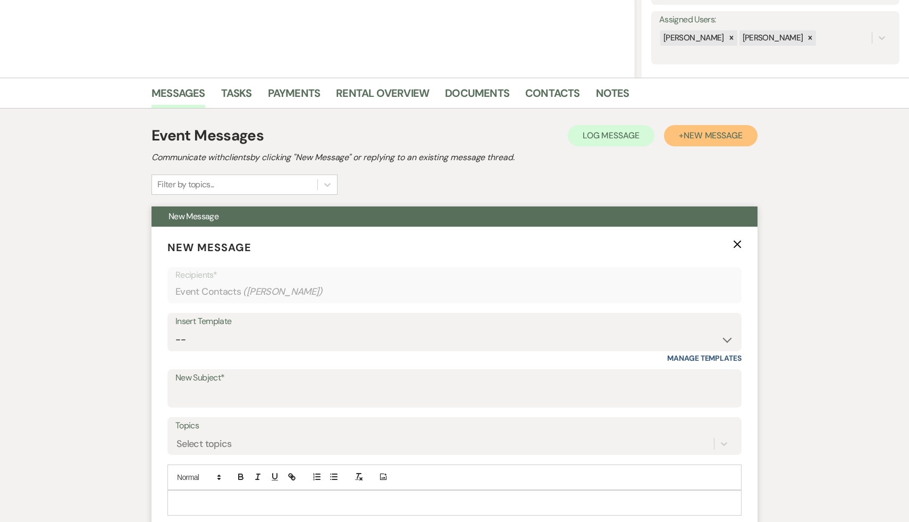
scroll to position [222, 0]
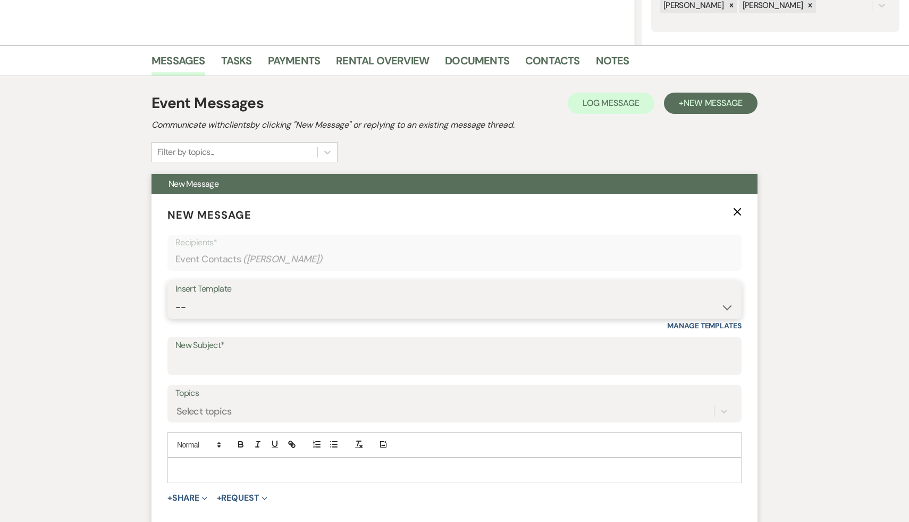
click at [725, 306] on select "-- Weven Planning Portal Introduction (Booked Events) Initial Inquiry Response …" at bounding box center [454, 307] width 558 height 21
select select "566"
click at [175, 297] on select "-- Weven Planning Portal Introduction (Booked Events) Initial Inquiry Response …" at bounding box center [454, 307] width 558 height 21
type input "Thank you for your interest in The Ruins at [GEOGRAPHIC_DATA]!"
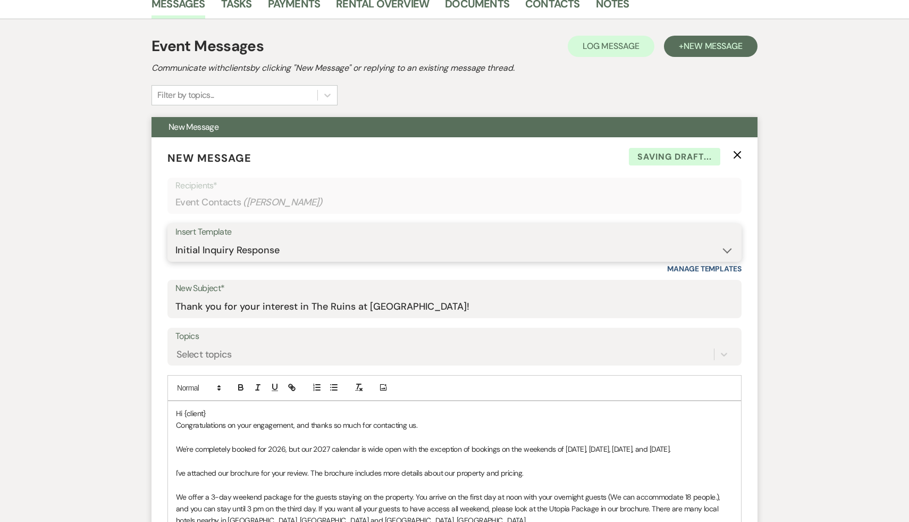
scroll to position [337, 0]
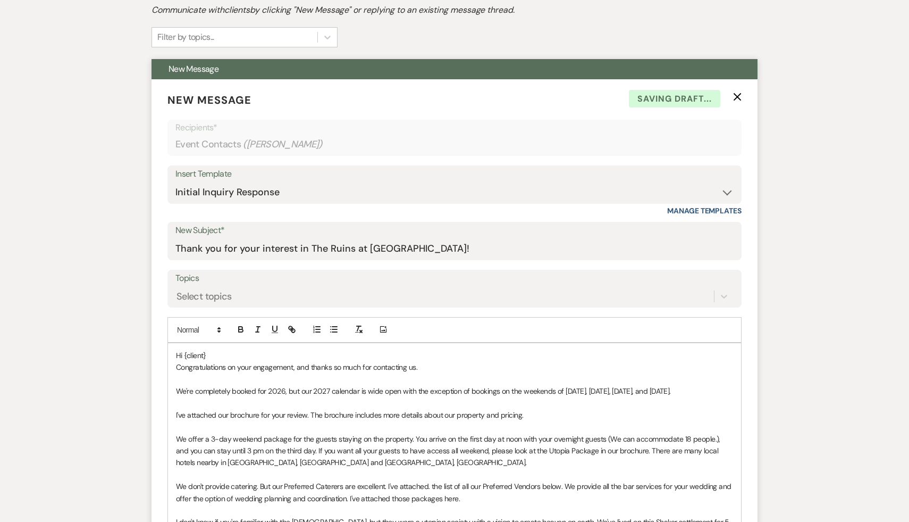
click at [244, 359] on p "Hi {client}" at bounding box center [454, 355] width 557 height 12
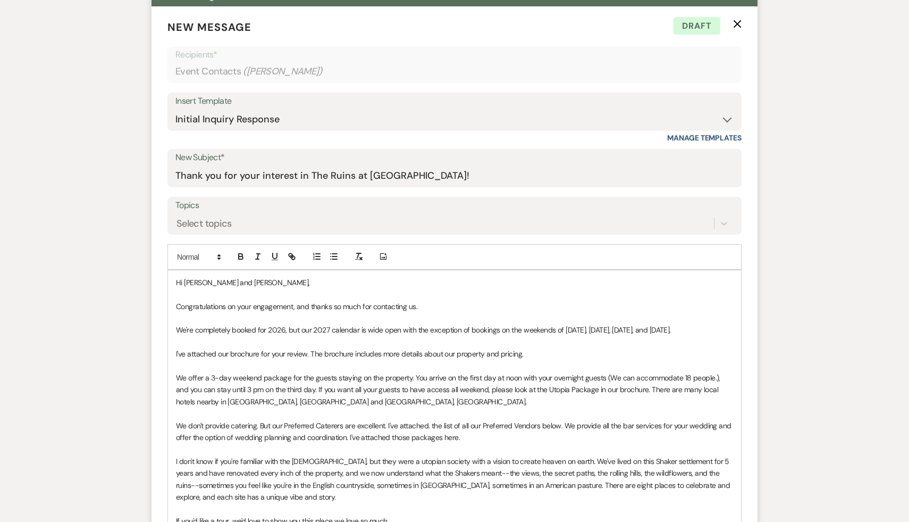
scroll to position [411, 0]
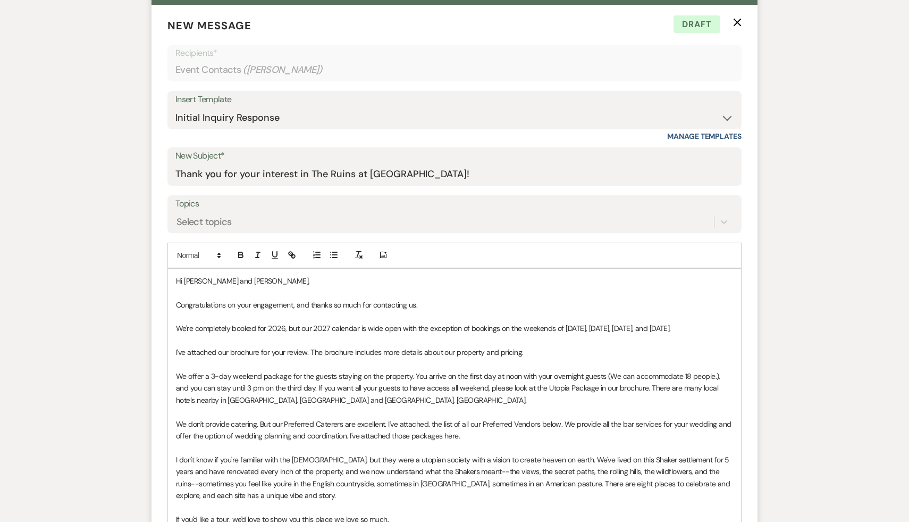
click at [343, 398] on p "We offer a 3-day weekend package for the guests staying on the property. You ar…" at bounding box center [454, 388] width 557 height 36
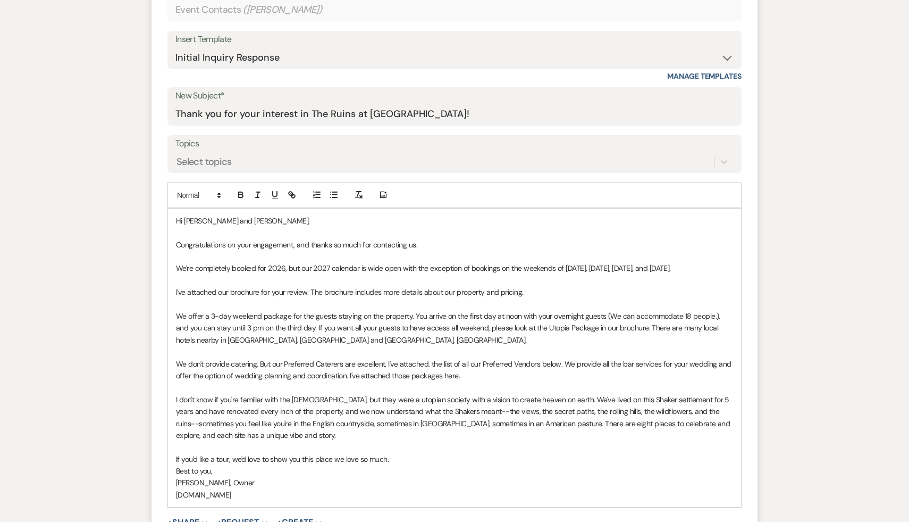
scroll to position [473, 0]
click at [449, 475] on p "[PERSON_NAME], Owner" at bounding box center [454, 481] width 557 height 12
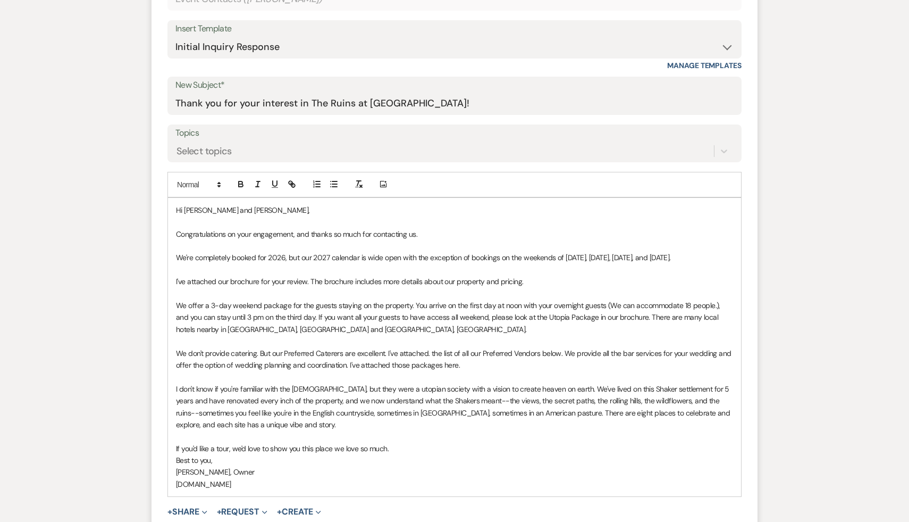
click at [396, 473] on p "[PERSON_NAME], Owner" at bounding box center [454, 472] width 557 height 12
click at [391, 470] on p "[PERSON_NAME], Owner" at bounding box center [454, 472] width 557 height 12
click at [452, 464] on p "Best to you," at bounding box center [454, 460] width 557 height 12
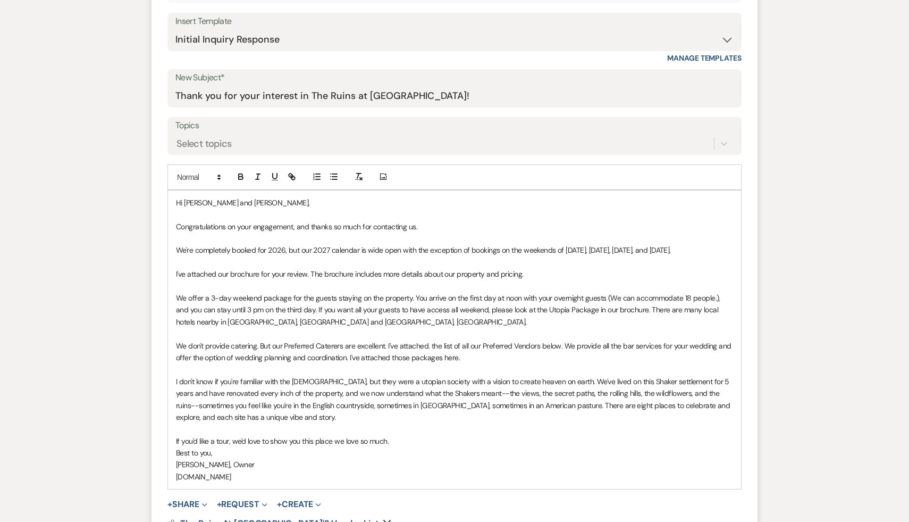
click at [452, 453] on p "Best to you," at bounding box center [454, 453] width 557 height 12
click at [415, 463] on p "[PERSON_NAME], Owner" at bounding box center [454, 464] width 557 height 12
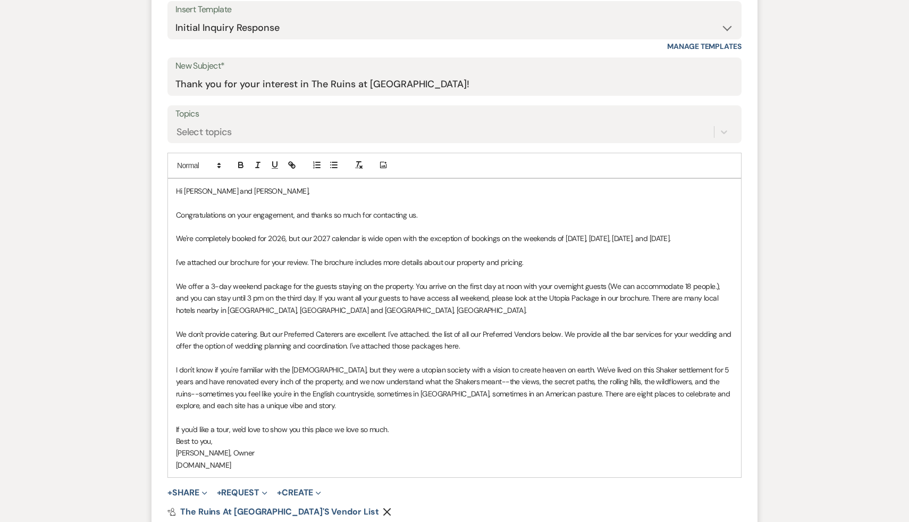
scroll to position [502, 0]
click at [463, 438] on p "Best to you," at bounding box center [454, 439] width 557 height 12
click at [459, 437] on p "Best to you," at bounding box center [454, 439] width 557 height 12
click at [437, 433] on p "Best to you," at bounding box center [454, 439] width 557 height 12
click at [400, 450] on p "[PERSON_NAME], Owner" at bounding box center [454, 451] width 557 height 12
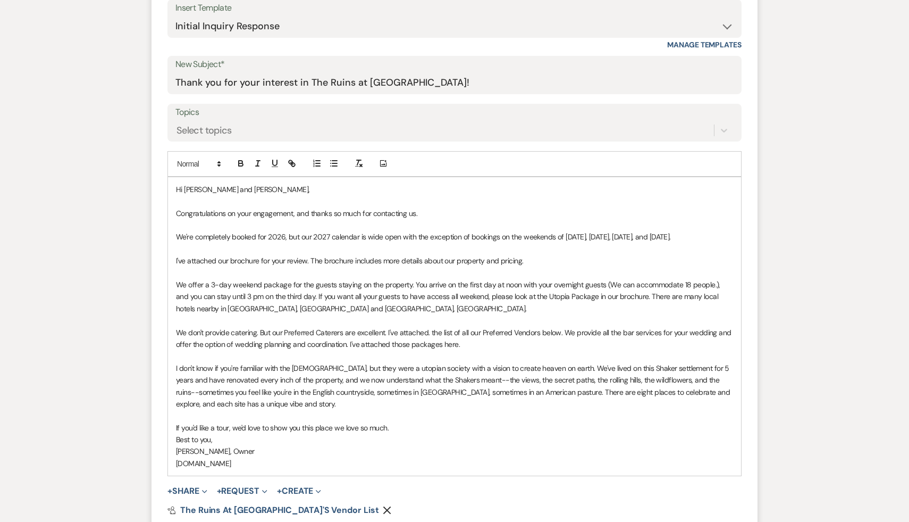
click at [400, 450] on p "[PERSON_NAME], Owner" at bounding box center [454, 451] width 557 height 12
click at [382, 446] on p "[PERSON_NAME], Owner" at bounding box center [454, 451] width 557 height 12
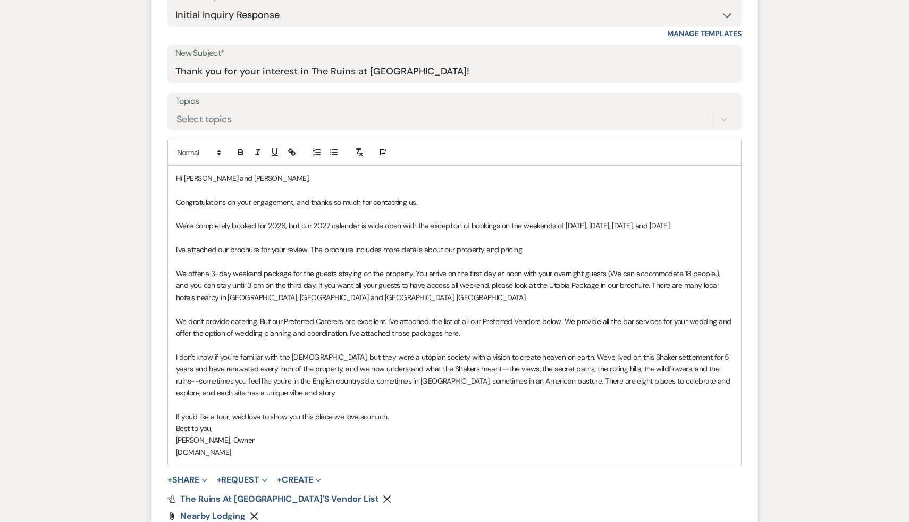
scroll to position [515, 0]
drag, startPoint x: 551, startPoint y: 379, endPoint x: 534, endPoint y: 382, distance: 17.4
click at [534, 383] on span "I don't know if you're familiar with the [DEMOGRAPHIC_DATA], but they were a ut…" at bounding box center [454, 373] width 556 height 45
click at [538, 414] on p "If you'd like a tour, we'd love to show you this place we love so much." at bounding box center [454, 415] width 557 height 12
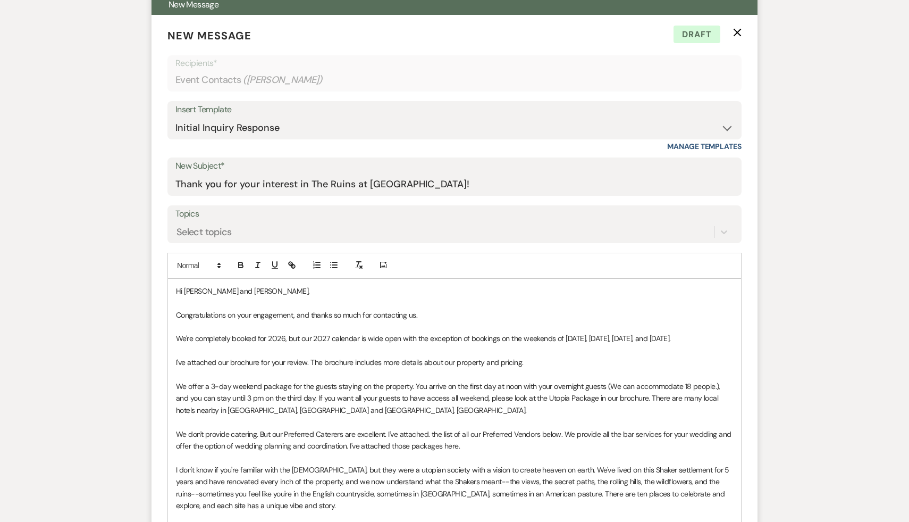
scroll to position [400, 0]
click at [547, 364] on p "I've attached our brochure for your review. The brochure includes more details …" at bounding box center [454, 363] width 557 height 12
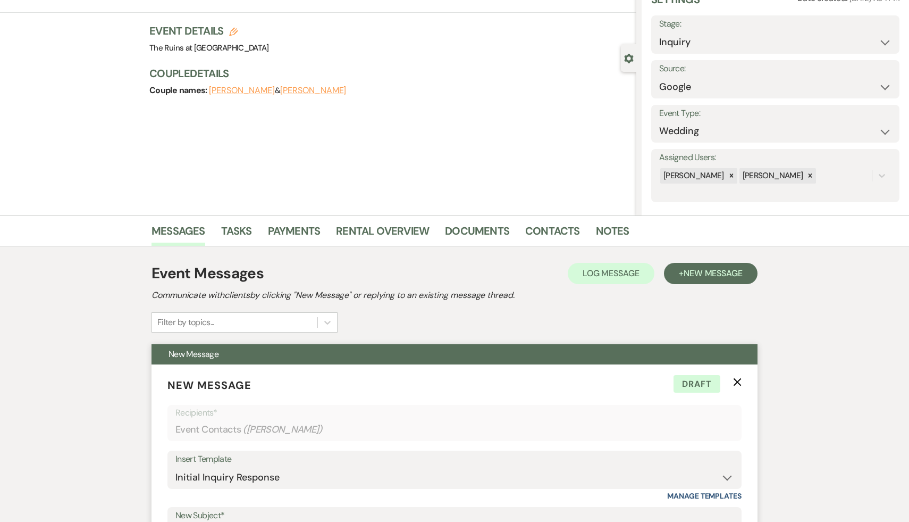
scroll to position [0, 0]
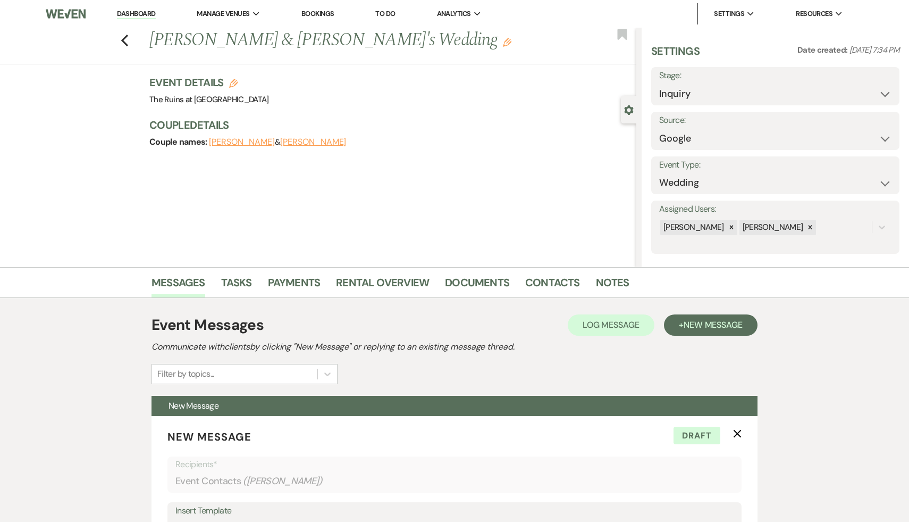
click at [480, 166] on div "Previous [PERSON_NAME] & [PERSON_NAME]'s Wedding Edit Bookmark Gear Settings Se…" at bounding box center [318, 147] width 636 height 239
click at [180, 284] on link "Messages" at bounding box center [179, 285] width 54 height 23
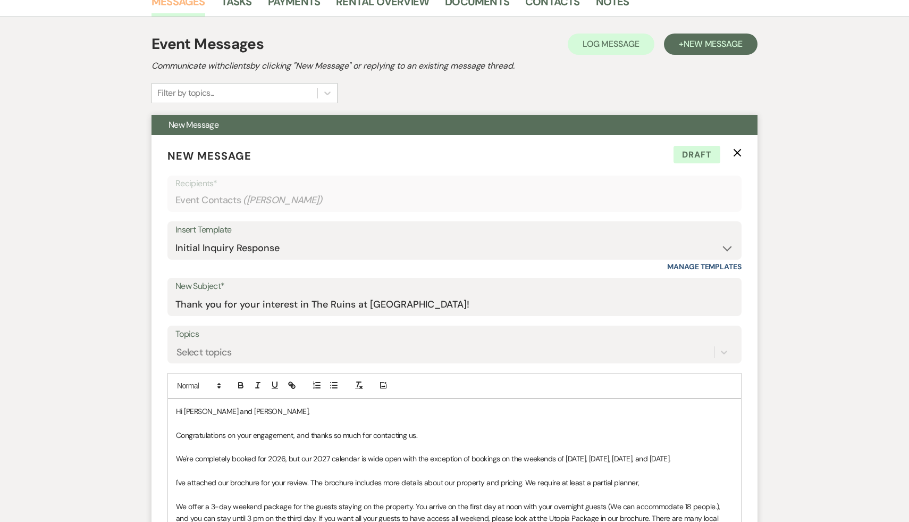
scroll to position [228, 0]
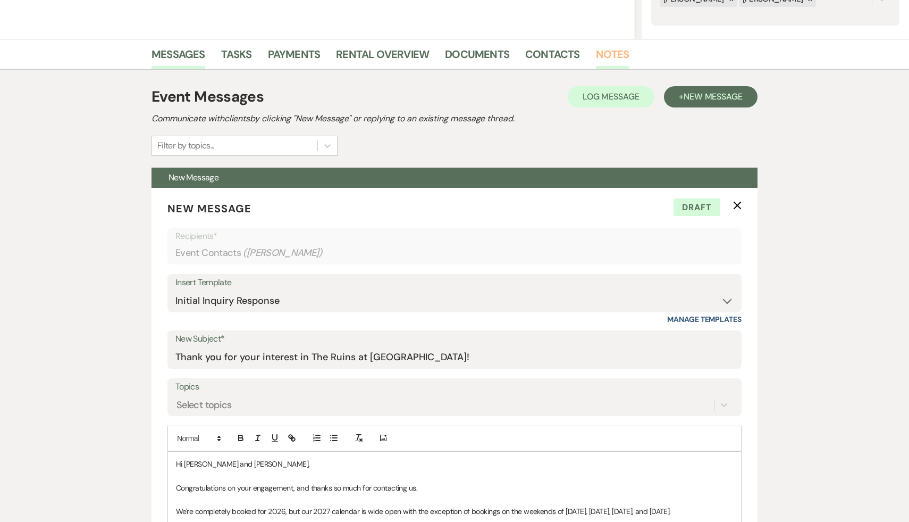
click at [615, 53] on link "Notes" at bounding box center [612, 57] width 33 height 23
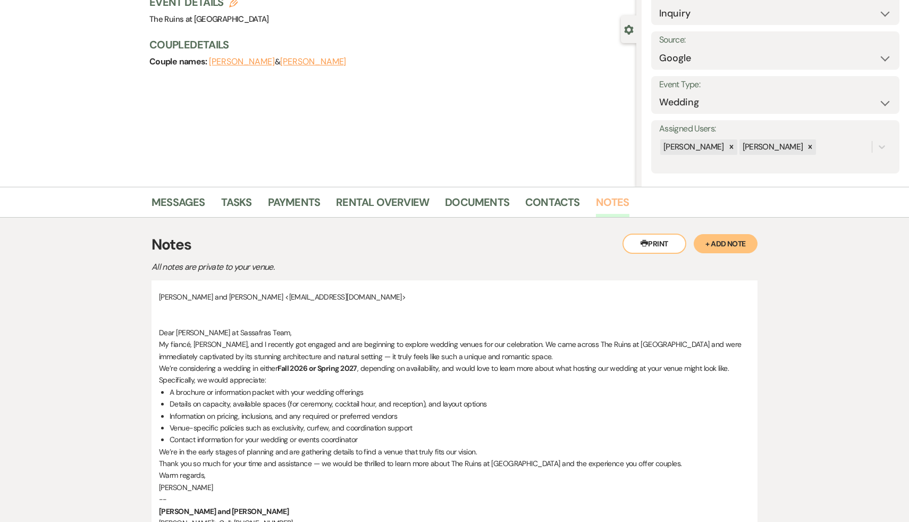
scroll to position [169, 0]
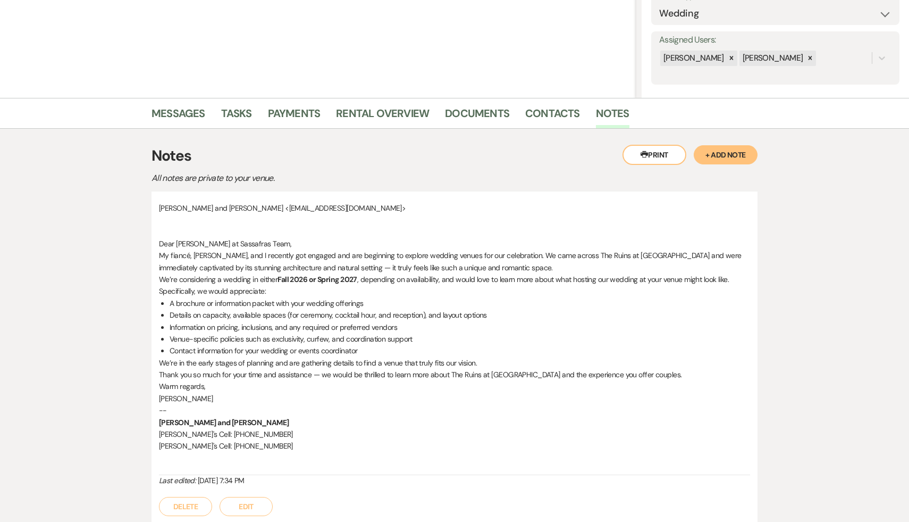
click at [430, 345] on li "Contact information for your wedding or events coordinator" at bounding box center [460, 351] width 581 height 12
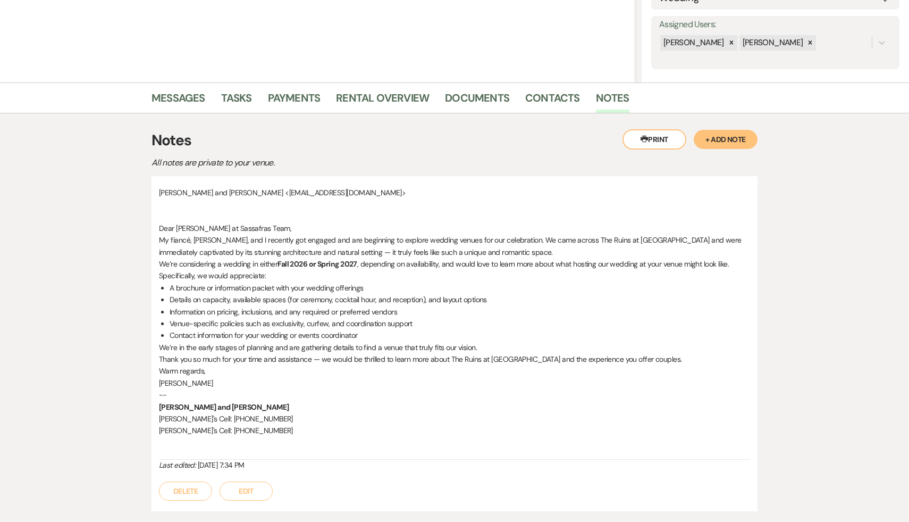
scroll to position [186, 0]
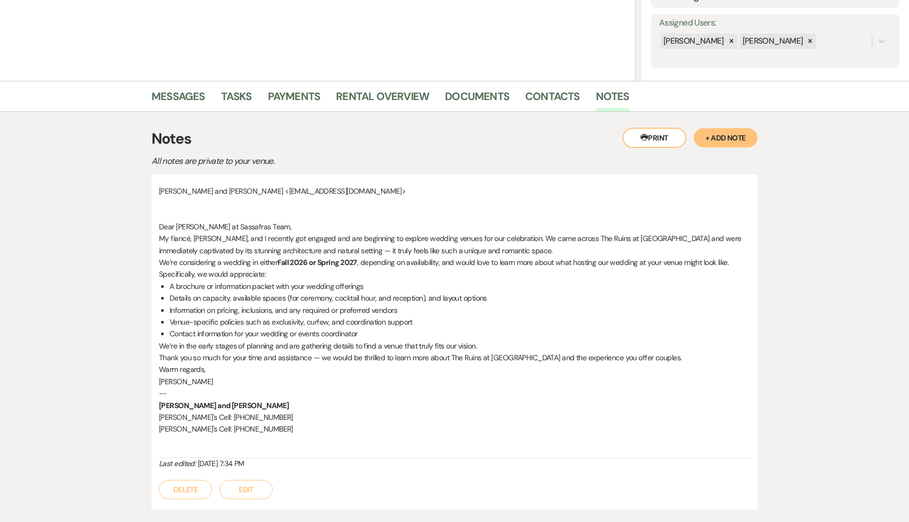
click at [403, 399] on p "[PERSON_NAME] and [PERSON_NAME]" at bounding box center [454, 405] width 591 height 12
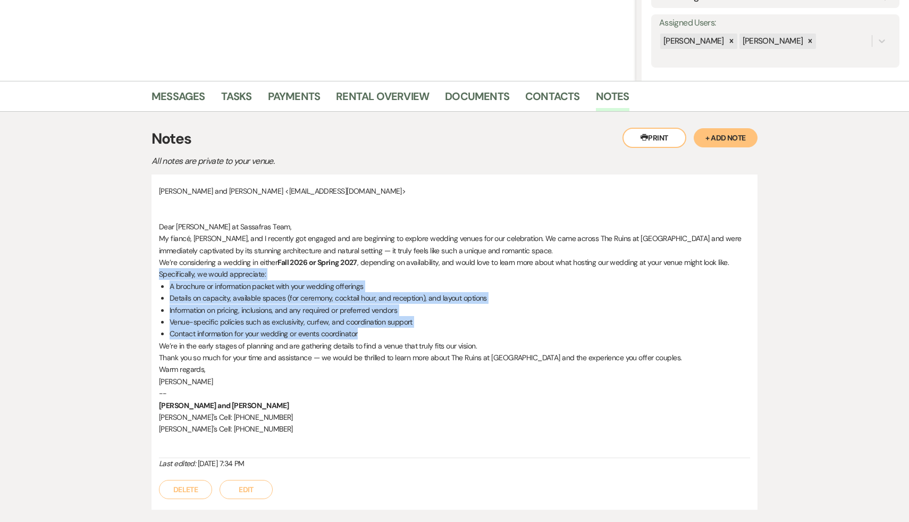
drag, startPoint x: 364, startPoint y: 337, endPoint x: 158, endPoint y: 275, distance: 215.0
click at [158, 275] on div "[PERSON_NAME] and [PERSON_NAME] <[EMAIL_ADDRESS][DOMAIN_NAME]> Dear Ruins at Sa…" at bounding box center [455, 342] width 606 height 336
copy div "Specifically, we would appreciate: A brochure or information packet with your w…"
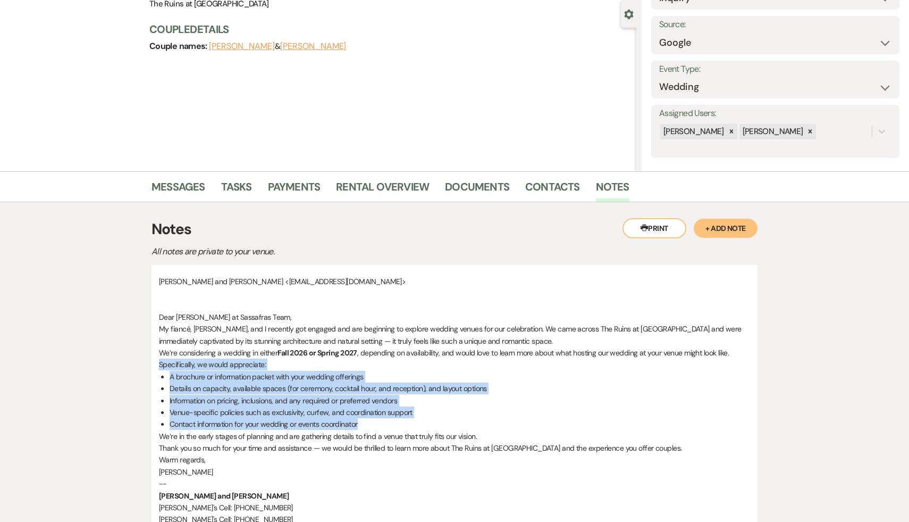
scroll to position [0, 0]
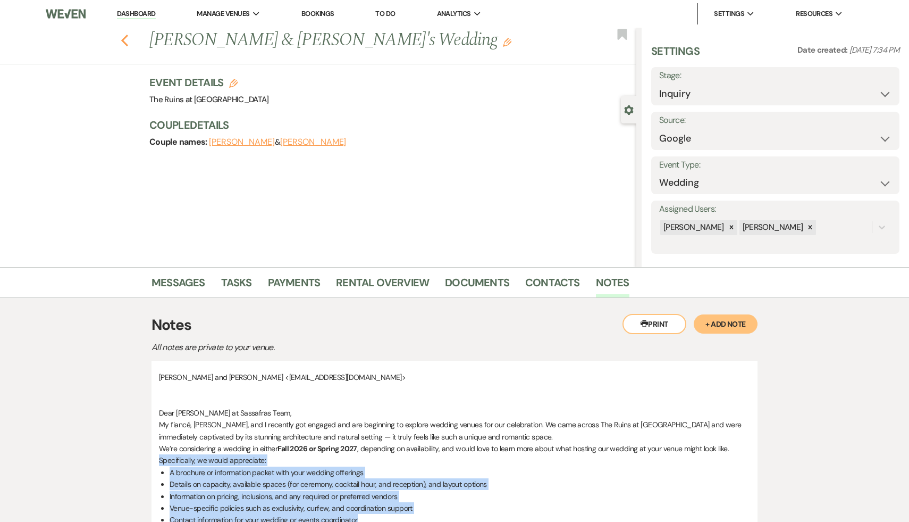
click at [126, 44] on use "button" at bounding box center [124, 41] width 7 height 12
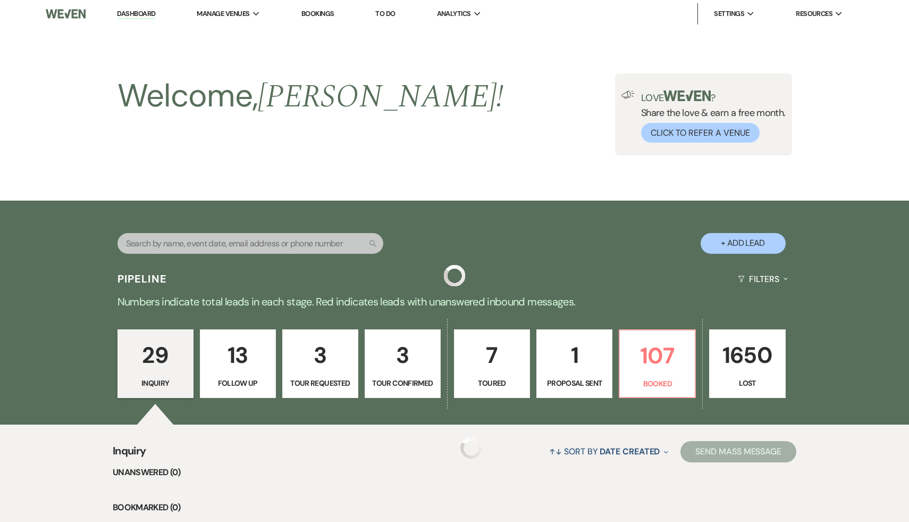
scroll to position [225, 0]
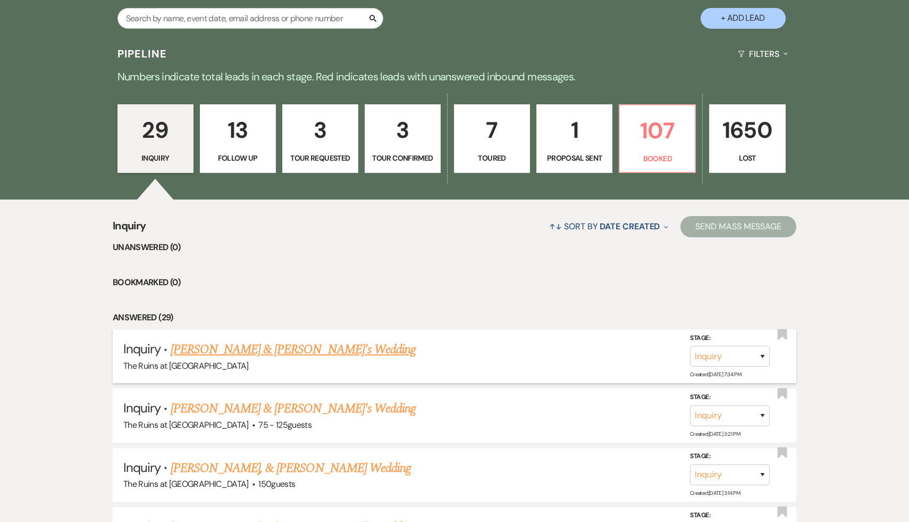
click at [293, 350] on link "[PERSON_NAME] & [PERSON_NAME]'s Wedding" at bounding box center [294, 349] width 246 height 19
select select "6"
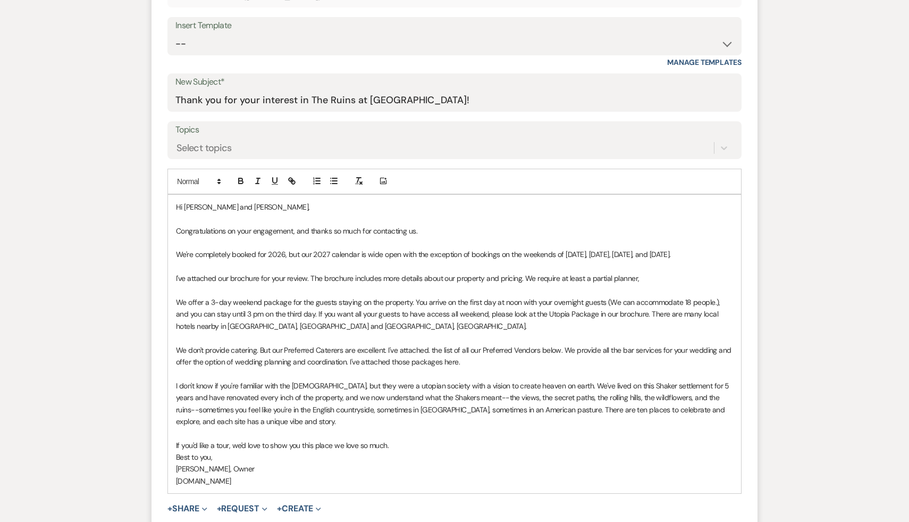
scroll to position [487, 0]
click at [425, 462] on p "[PERSON_NAME], Owner" at bounding box center [454, 466] width 557 height 12
click at [651, 276] on p "I've attached our brochure for your review. The brochure includes more details …" at bounding box center [454, 276] width 557 height 12
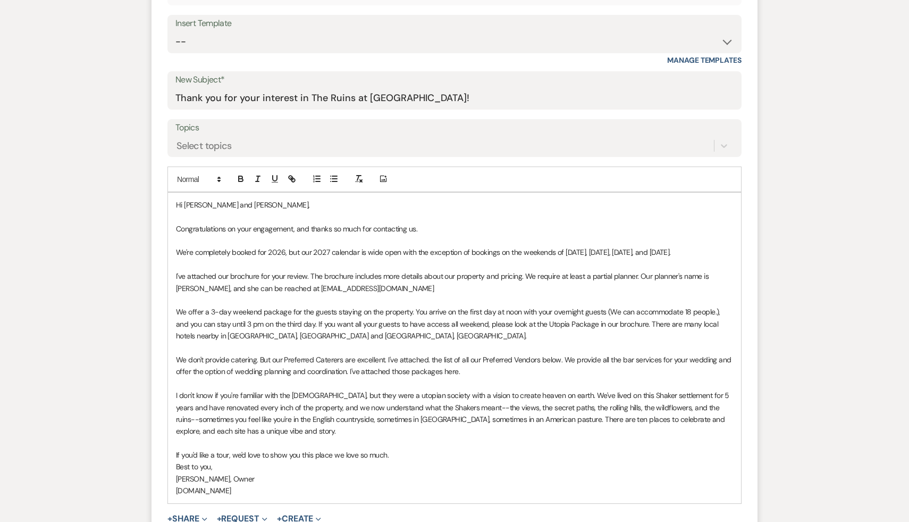
click at [639, 275] on p "I've attached our brochure for your review. The brochure includes more details …" at bounding box center [454, 282] width 557 height 24
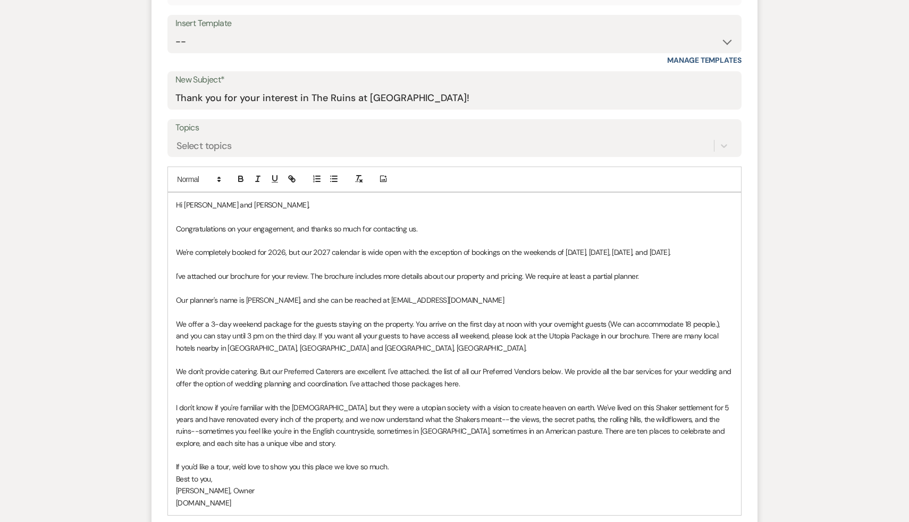
click at [524, 275] on p "I've attached our brochure for your review. The brochure includes more details …" at bounding box center [454, 276] width 557 height 12
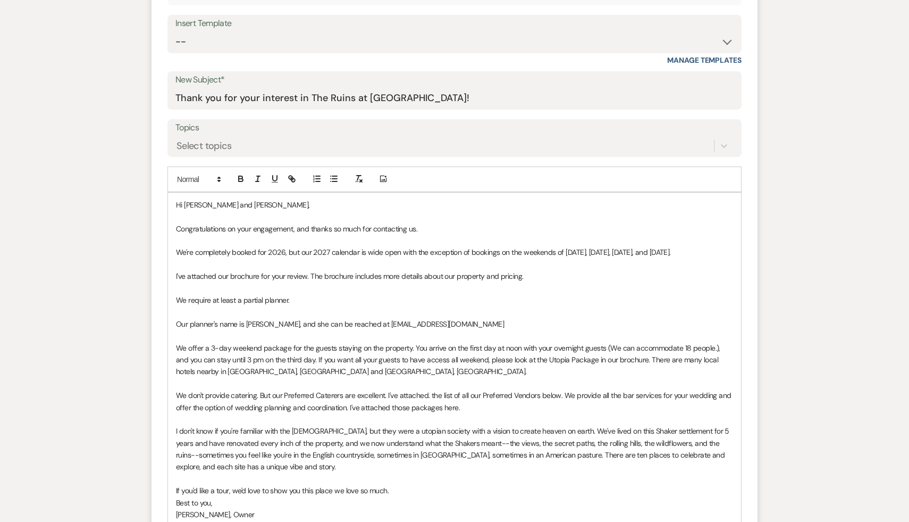
click at [251, 318] on p "Our planner's name is [PERSON_NAME], and she can be reached at [EMAIL_ADDRESS][…" at bounding box center [454, 324] width 557 height 12
click at [242, 311] on p at bounding box center [454, 312] width 557 height 12
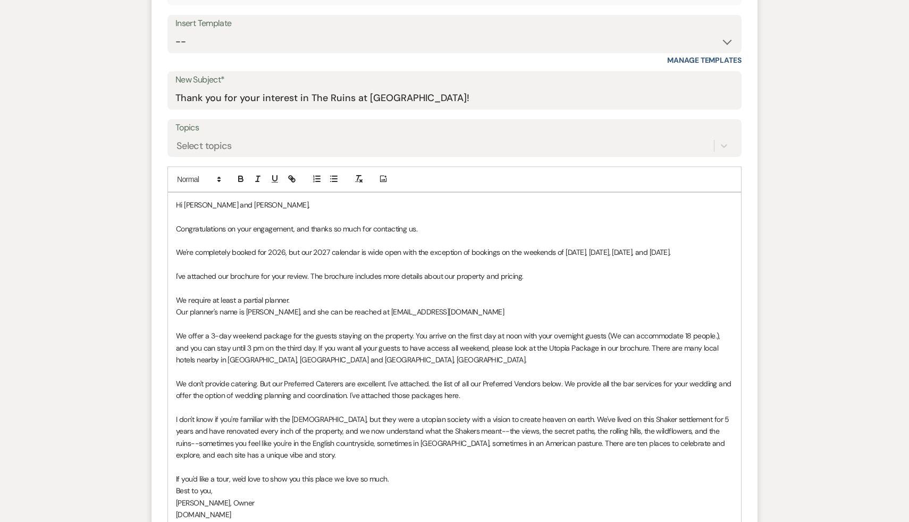
click at [178, 311] on p "Our planner's name is [PERSON_NAME], and she can be reached at [EMAIL_ADDRESS][…" at bounding box center [454, 312] width 557 height 12
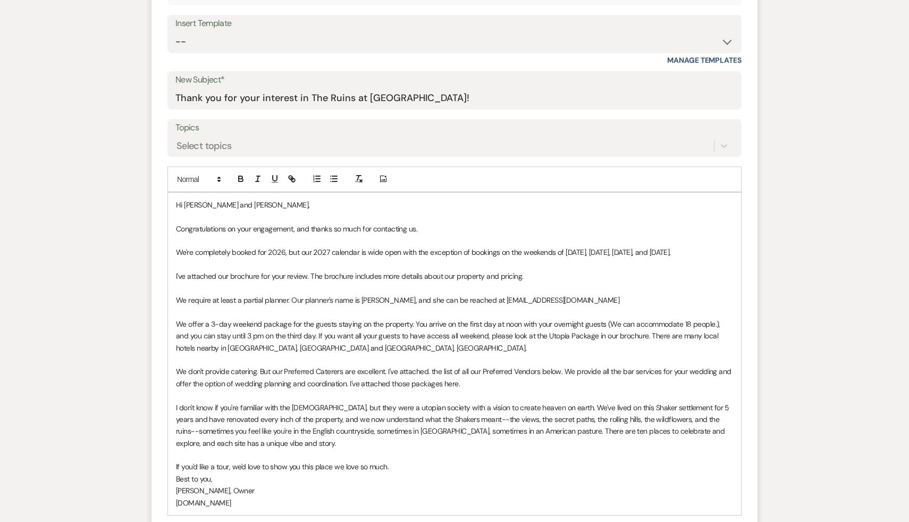
click at [570, 303] on p "We require at least a partial planner. Our planner's name is [PERSON_NAME], and…" at bounding box center [454, 300] width 557 height 12
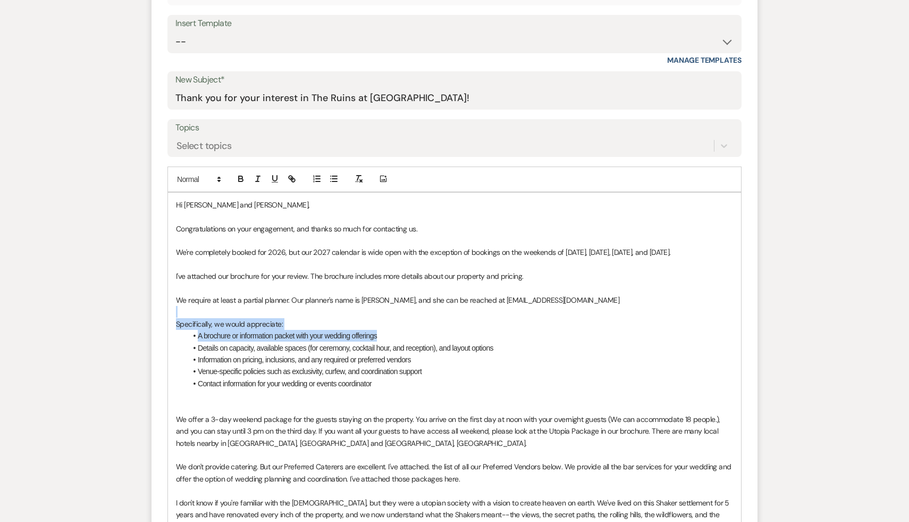
drag, startPoint x: 393, startPoint y: 336, endPoint x: 167, endPoint y: 315, distance: 226.9
click at [167, 315] on form "New Message X Draft saved! Recipients* Event Contacts ( [PERSON_NAME] ) Insert …" at bounding box center [455, 349] width 606 height 841
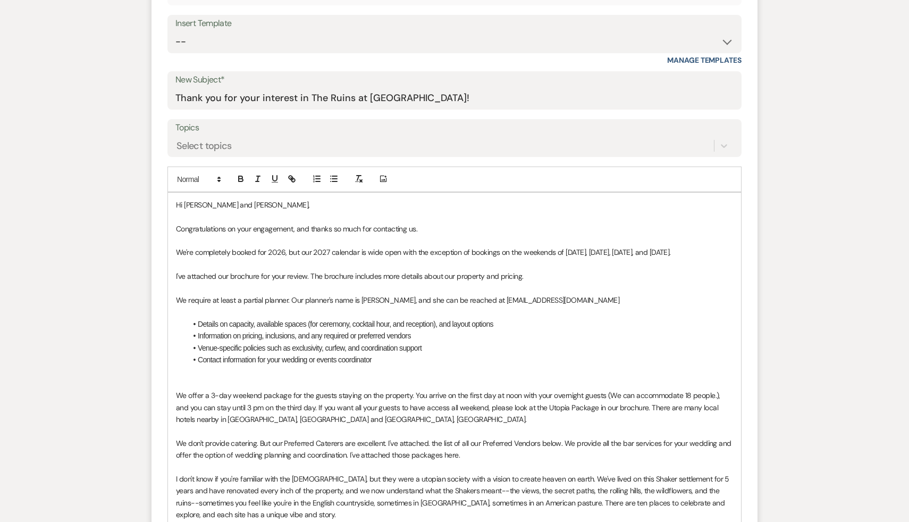
click at [526, 276] on p "I've attached our brochure for your review. The brochure includes more details …" at bounding box center [454, 276] width 557 height 12
click at [554, 278] on p "I've attached our brochure for your review. The brochure includes more details …" at bounding box center [454, 276] width 557 height 12
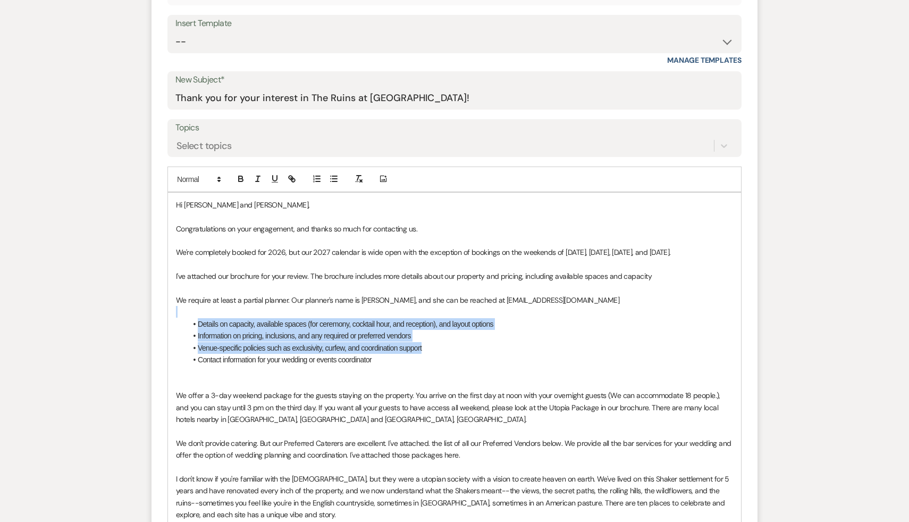
drag, startPoint x: 441, startPoint y: 346, endPoint x: 215, endPoint y: 313, distance: 228.4
click at [215, 313] on div "Hi [PERSON_NAME] and [PERSON_NAME], Congratulations on your engagement, and tha…" at bounding box center [454, 389] width 573 height 394
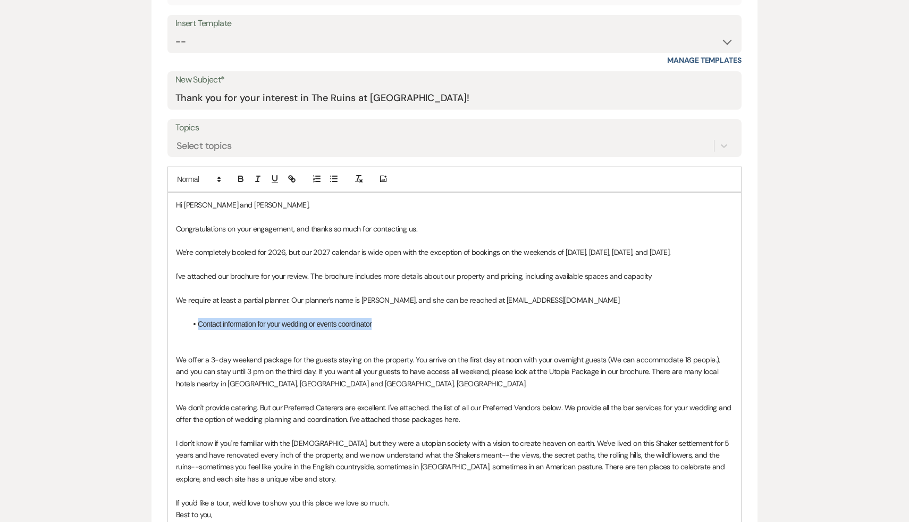
drag, startPoint x: 382, startPoint y: 323, endPoint x: 144, endPoint y: 320, distance: 238.2
click at [144, 320] on div "Messages Tasks Payments Rental Overview Documents Contacts Notes Event Messages…" at bounding box center [454, 297] width 909 height 1035
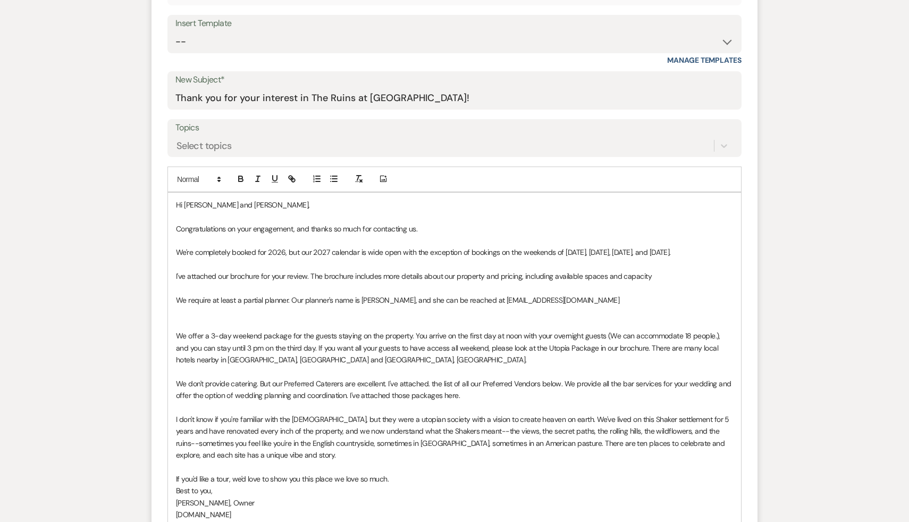
click at [183, 321] on p at bounding box center [454, 324] width 557 height 12
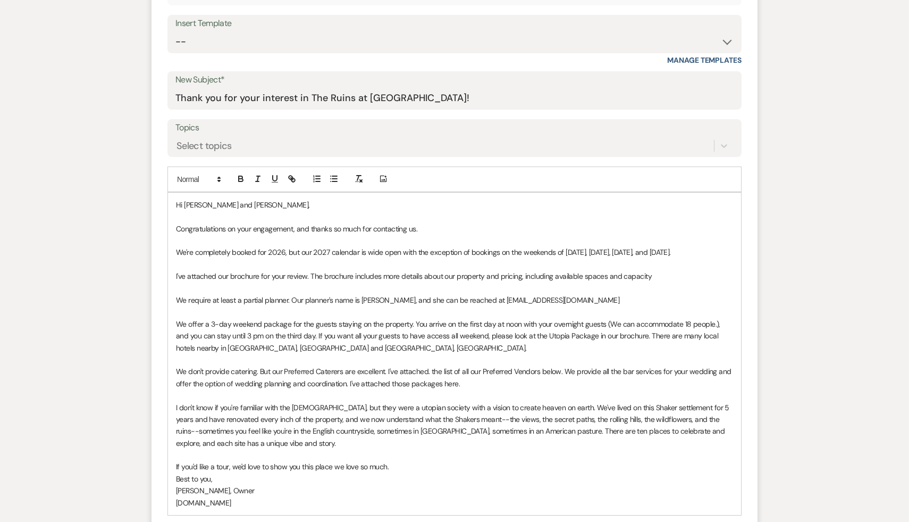
click at [576, 297] on p "We require at least a partial planner. Our planner's name is [PERSON_NAME], and…" at bounding box center [454, 300] width 557 height 12
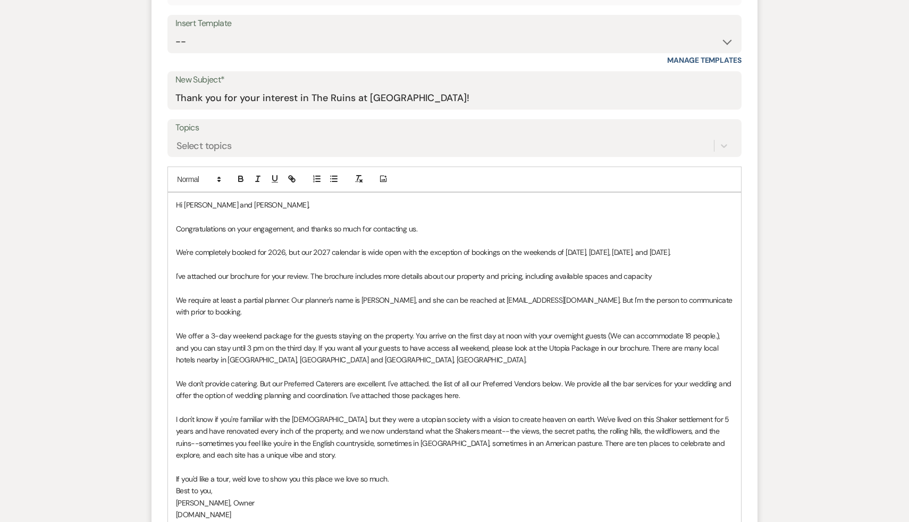
click at [666, 274] on p "I've attached our brochure for your review. The brochure includes more details …" at bounding box center [454, 276] width 557 height 12
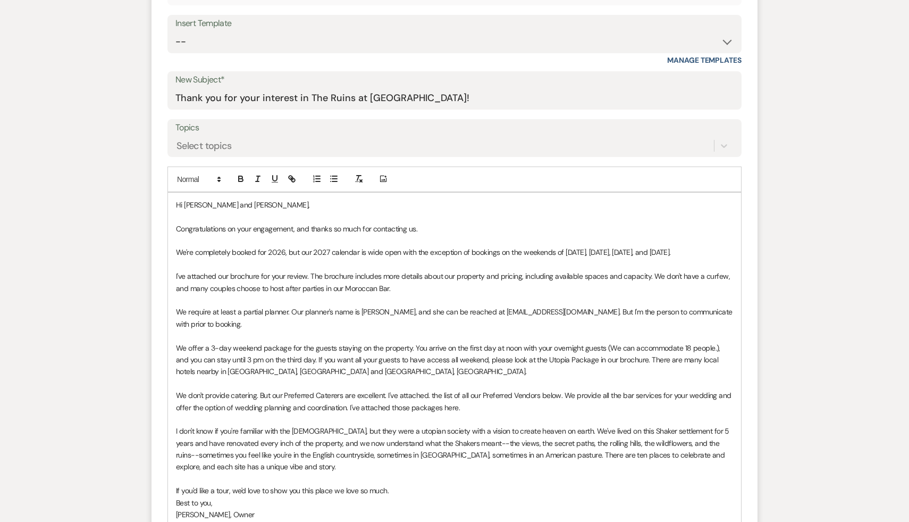
click at [511, 405] on p "We don't provide catering. But our Preferred Caterers are excellent. I've attac…" at bounding box center [454, 401] width 557 height 24
click at [561, 324] on p "We require at least a partial planner. Our planner's name is [PERSON_NAME], and…" at bounding box center [454, 318] width 557 height 24
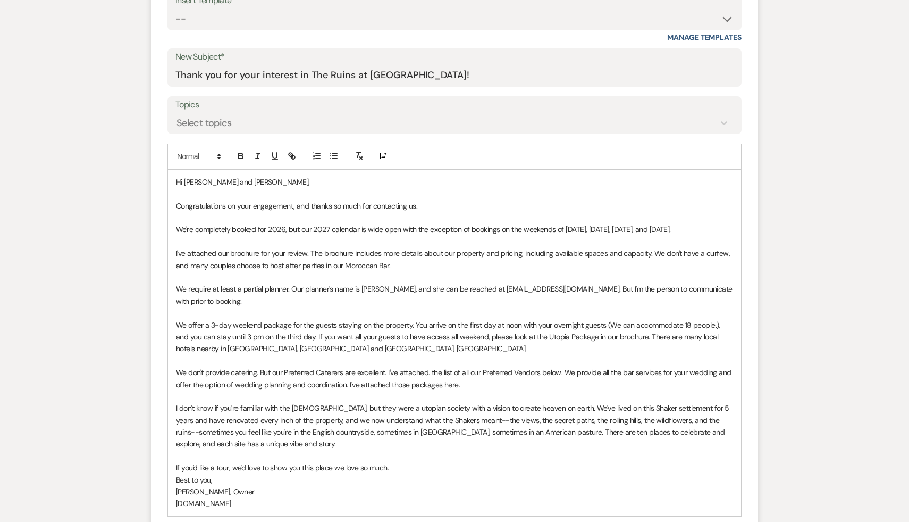
scroll to position [516, 0]
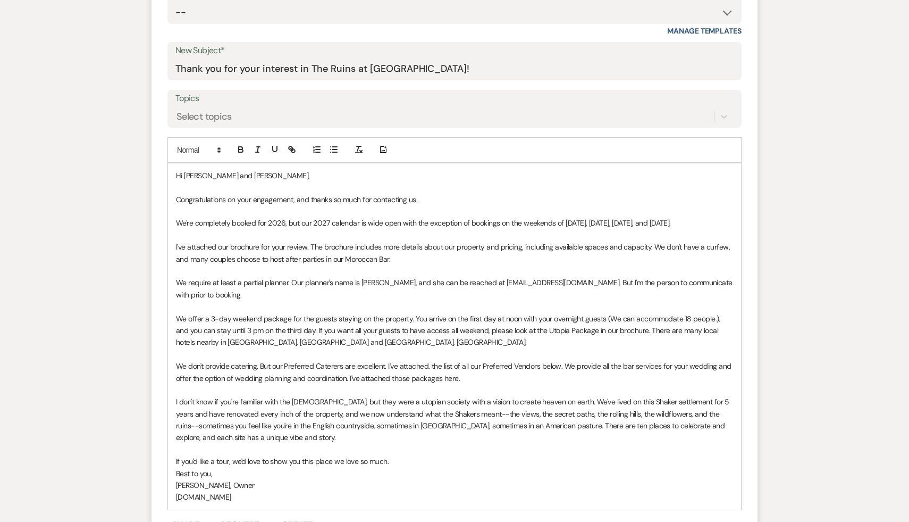
click at [415, 261] on p "I've attached our brochure for your review. The brochure includes more details …" at bounding box center [454, 253] width 557 height 24
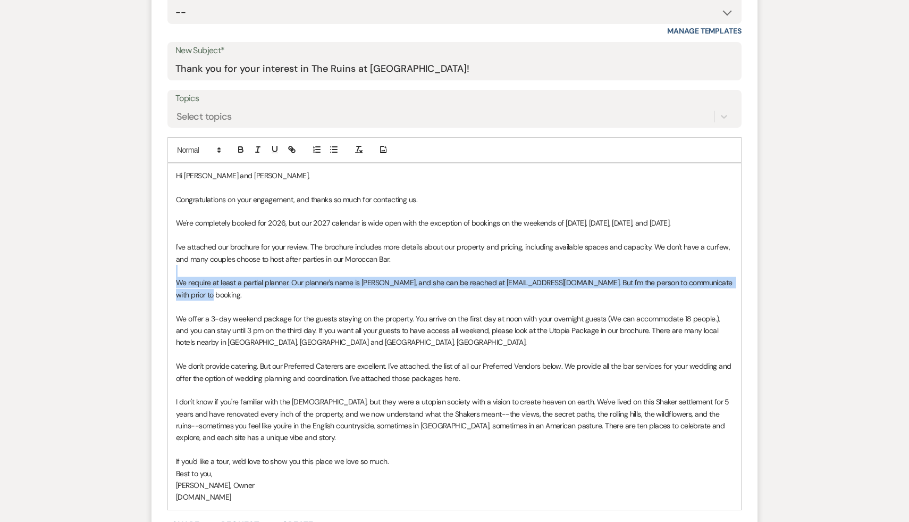
drag, startPoint x: 213, startPoint y: 299, endPoint x: 172, endPoint y: 275, distance: 47.9
click at [172, 275] on div "Hi [PERSON_NAME] and [PERSON_NAME], Congratulations on your engagement, and tha…" at bounding box center [454, 336] width 573 height 346
copy div "We require at least a partial planner. Our planner's name is [PERSON_NAME], and…"
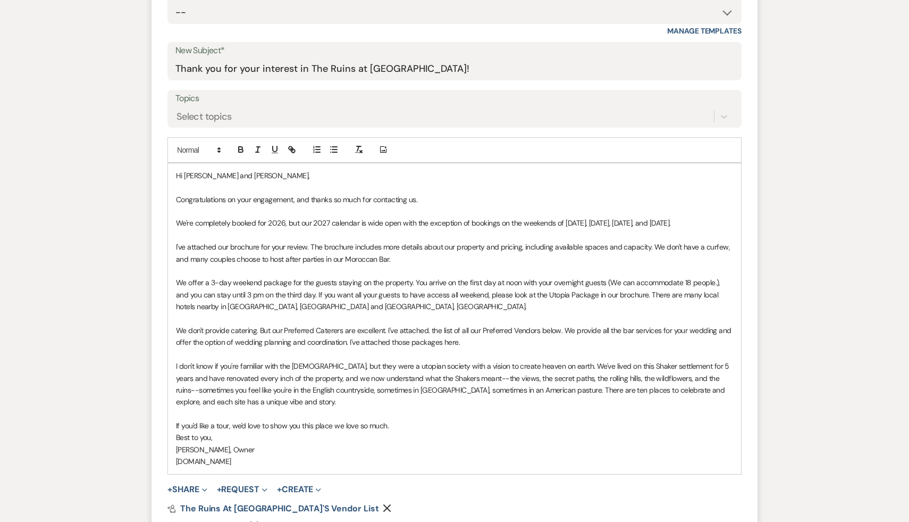
click at [496, 345] on p "We don't provide catering. But our Preferred Caterers are excellent. I've attac…" at bounding box center [454, 336] width 557 height 24
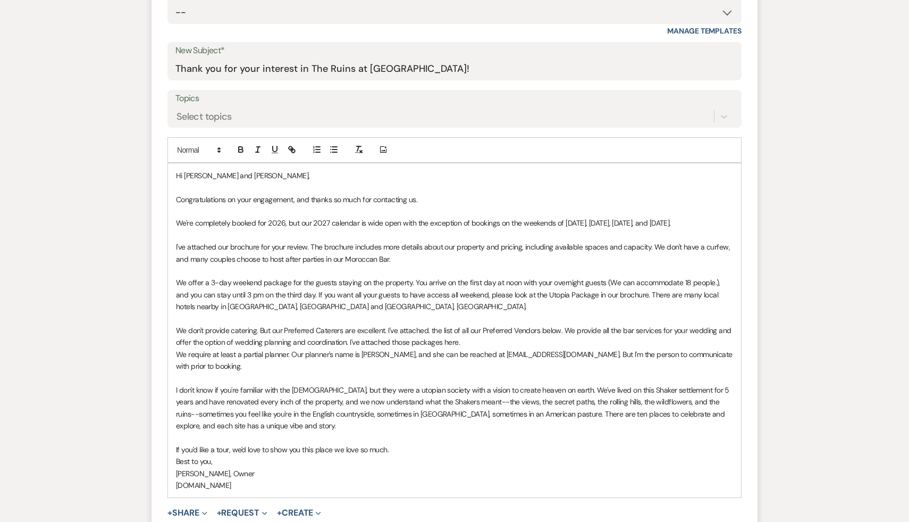
click at [176, 355] on p "We require at least a partial planner. Our planner's name is [PERSON_NAME], and…" at bounding box center [454, 360] width 557 height 24
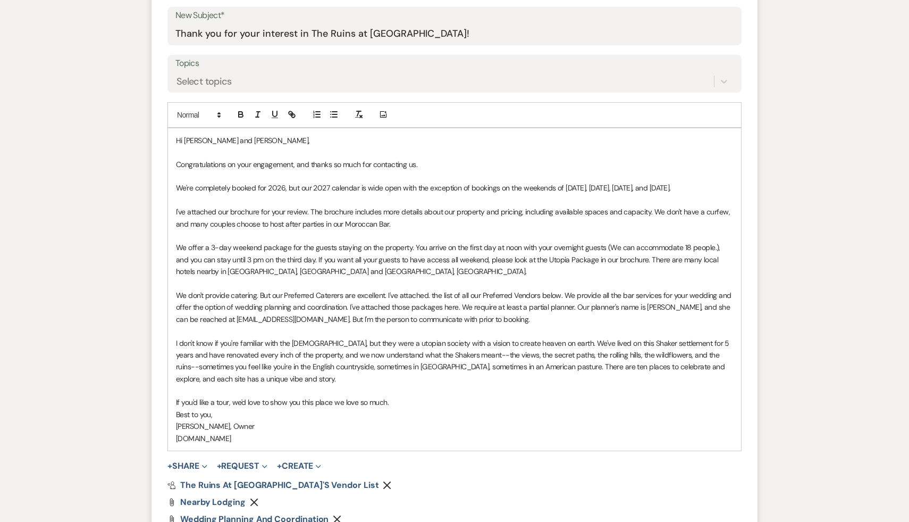
scroll to position [566, 0]
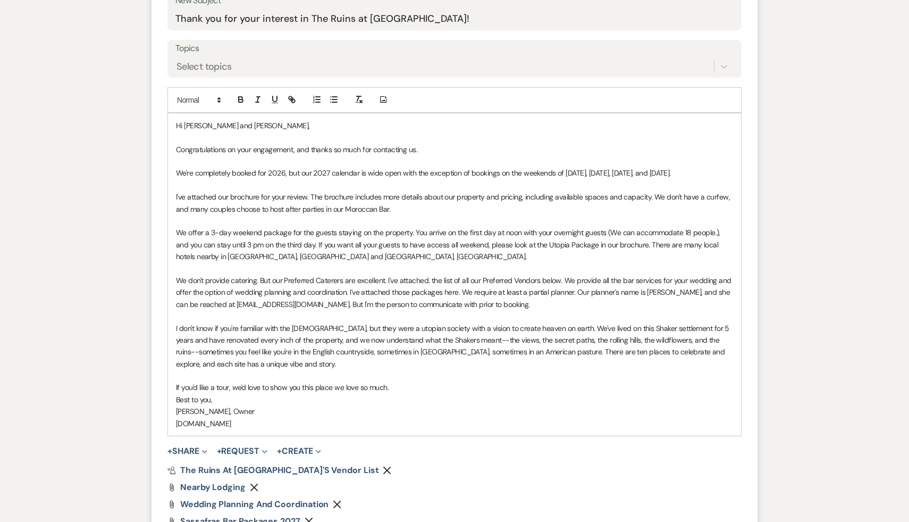
click at [448, 476] on div "Pref Vendors The Ruins at [GEOGRAPHIC_DATA]'s Vendor List Remove Attach File Ne…" at bounding box center [454, 504] width 574 height 77
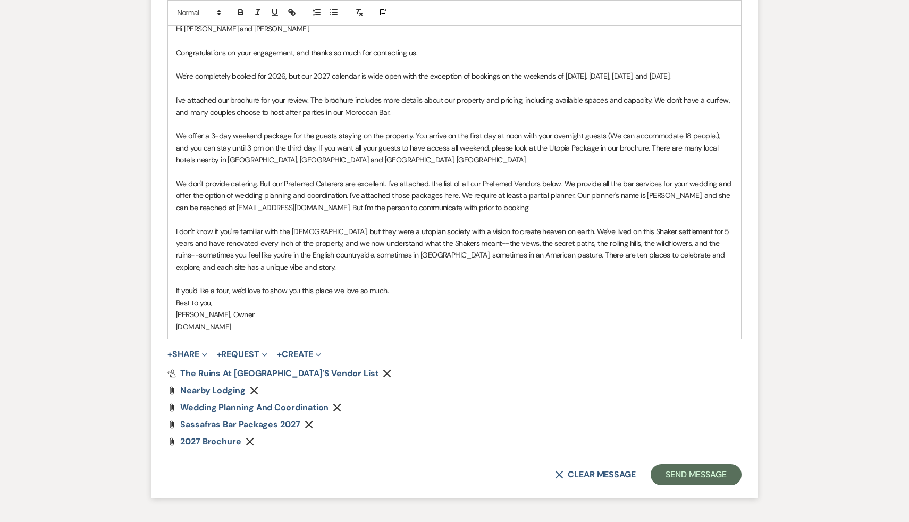
scroll to position [694, 0]
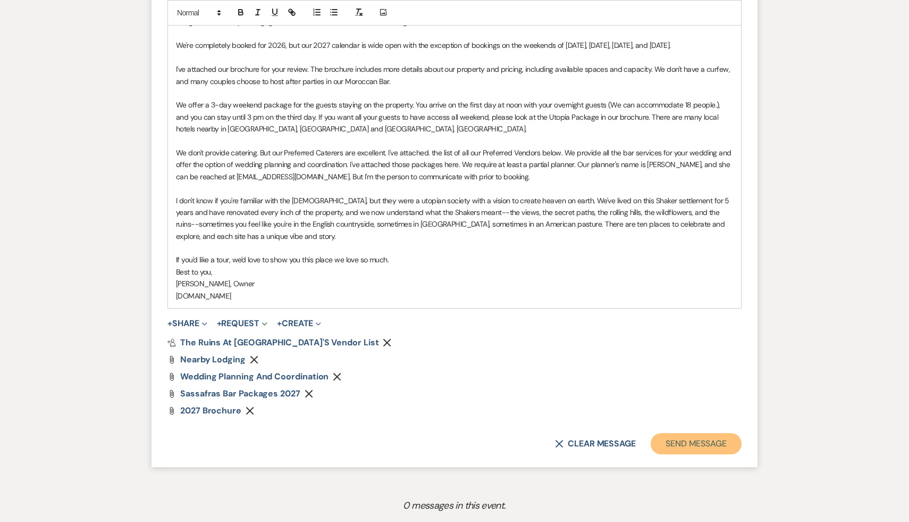
click at [701, 443] on button "Send Message" at bounding box center [696, 443] width 91 height 21
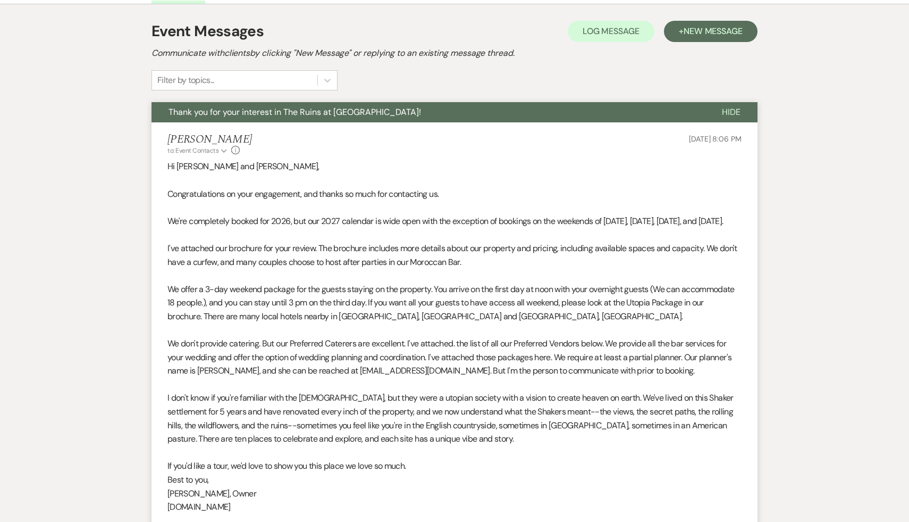
scroll to position [0, 0]
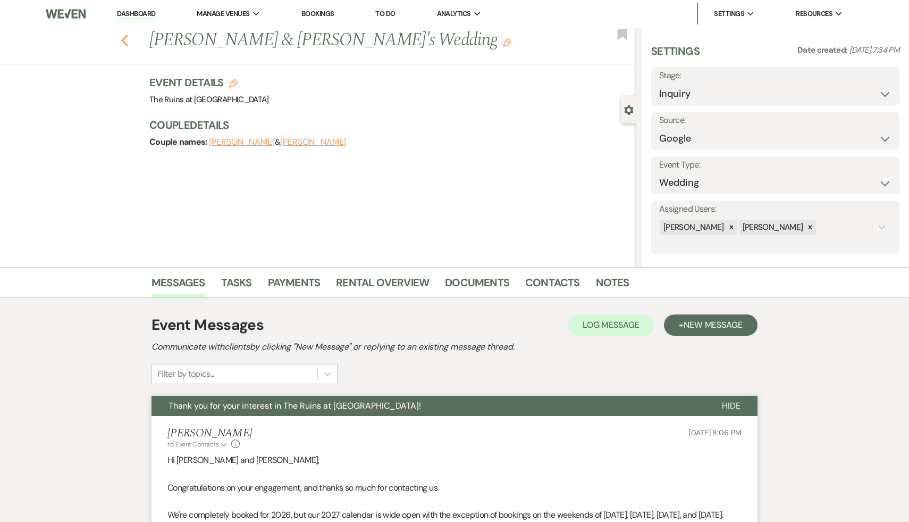
click at [122, 38] on icon "Previous" at bounding box center [125, 40] width 8 height 13
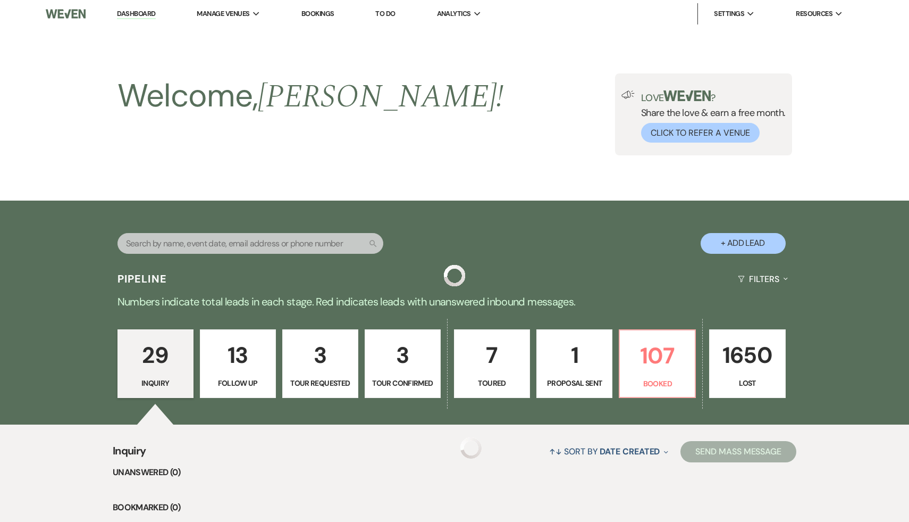
scroll to position [225, 0]
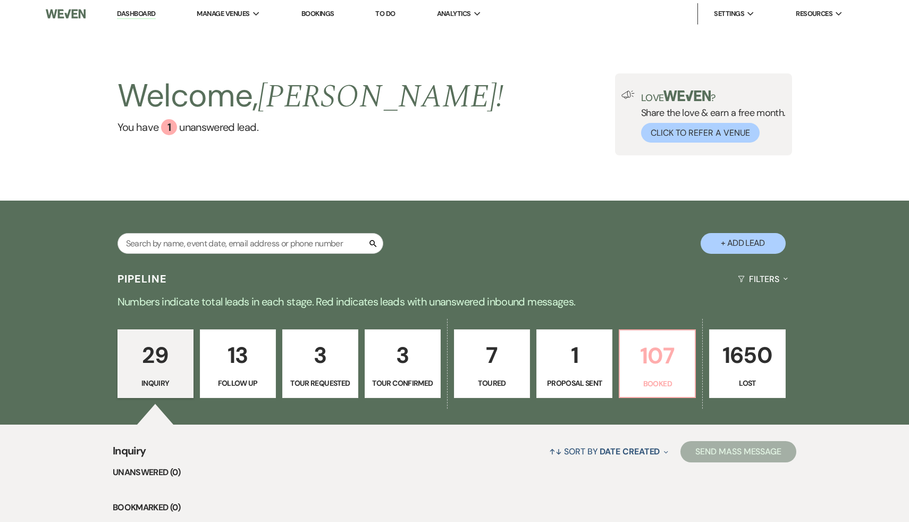
click at [650, 364] on p "107" at bounding box center [657, 356] width 62 height 36
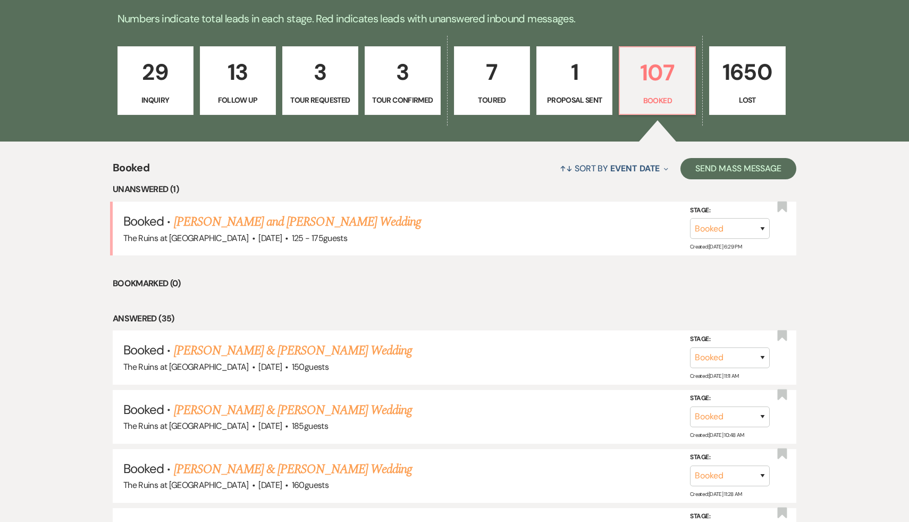
scroll to position [360, 0]
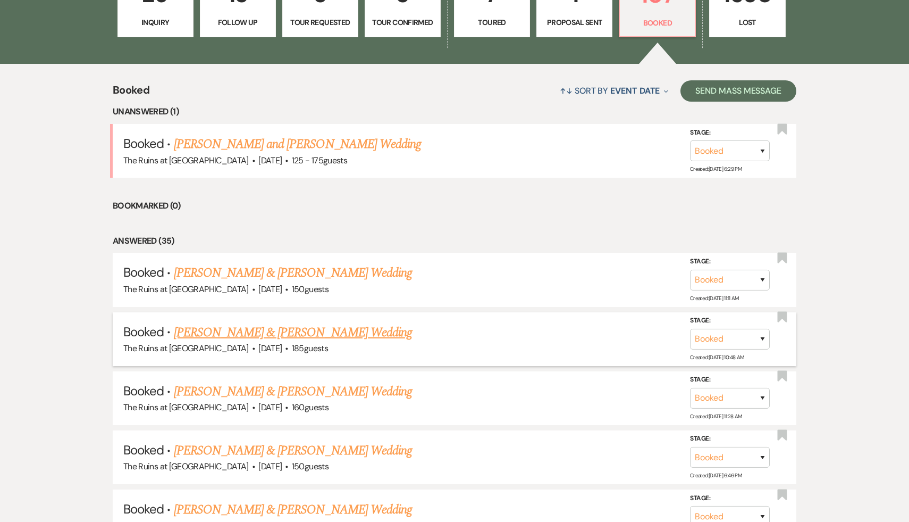
click at [317, 328] on link "[PERSON_NAME] & [PERSON_NAME] Wedding" at bounding box center [293, 332] width 238 height 19
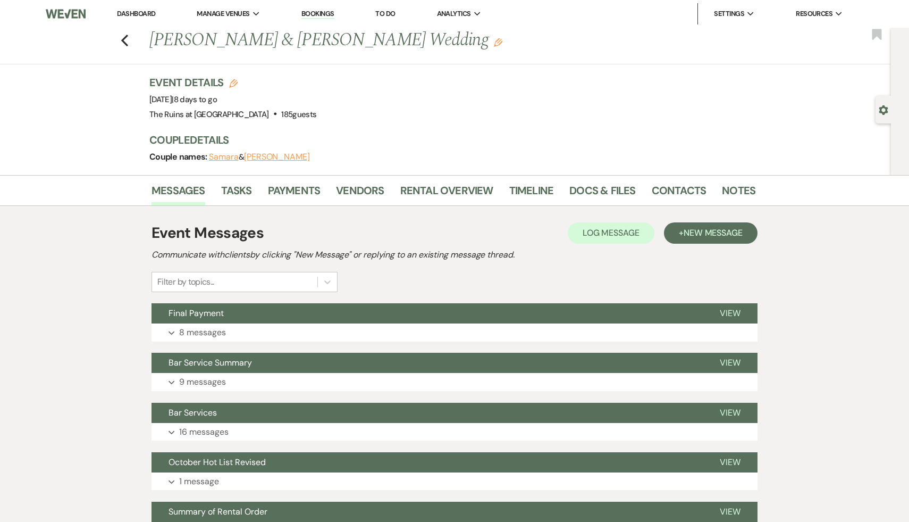
click at [560, 264] on div "Event Messages Log Log Message + New Message Communicate with clients by clicki…" at bounding box center [455, 257] width 606 height 70
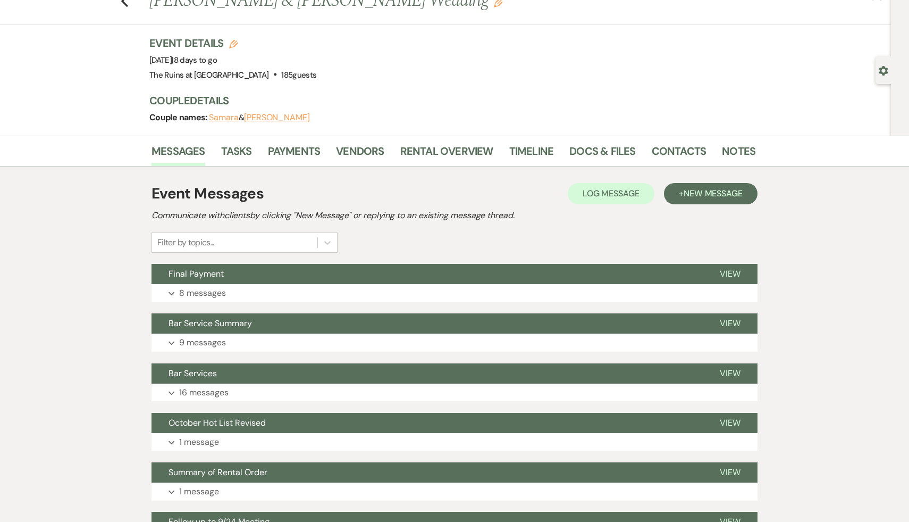
scroll to position [70, 0]
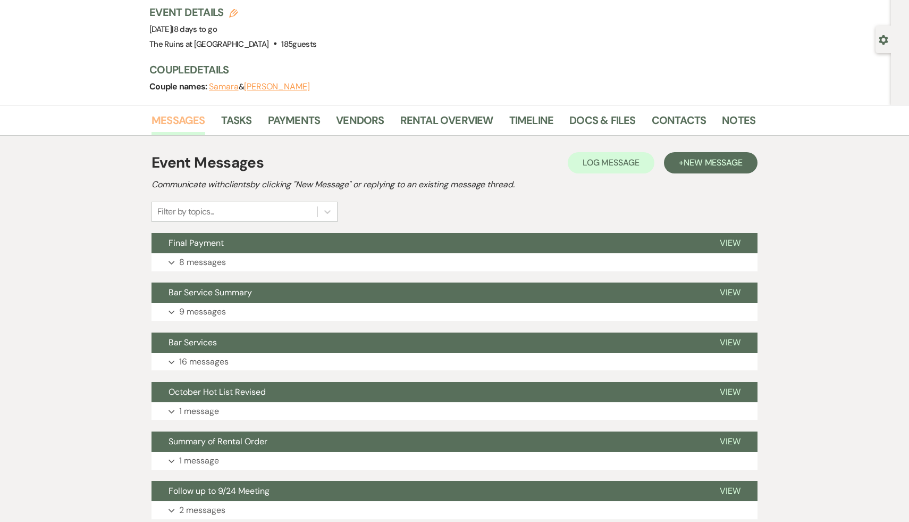
click at [194, 120] on link "Messages" at bounding box center [179, 123] width 54 height 23
click at [607, 121] on link "Docs & Files" at bounding box center [602, 122] width 66 height 23
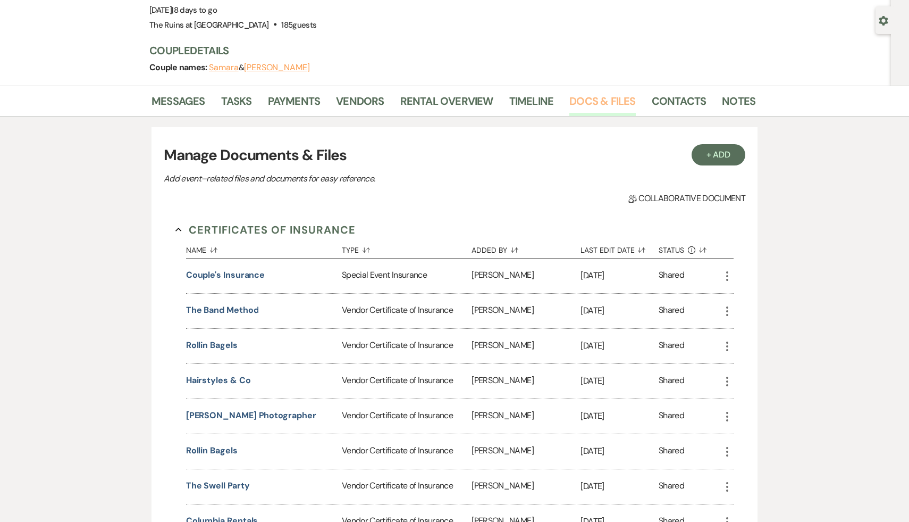
scroll to position [91, 0]
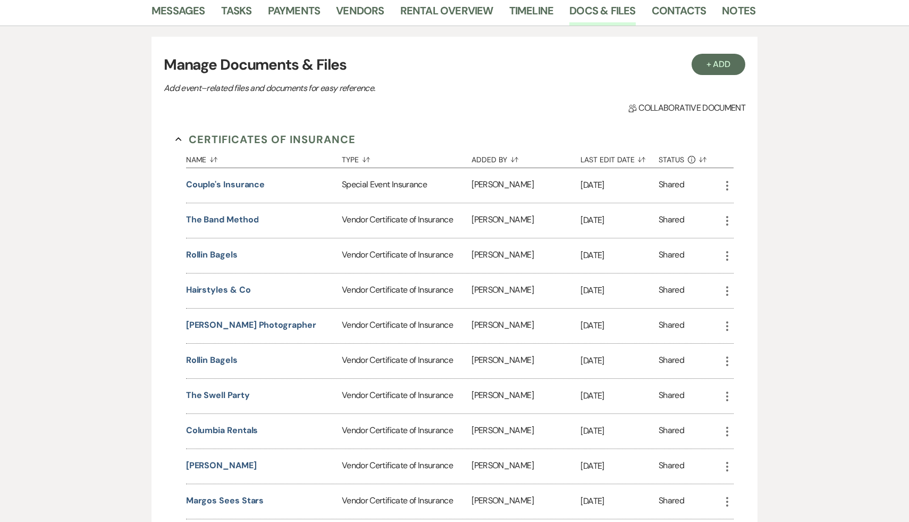
scroll to position [298, 0]
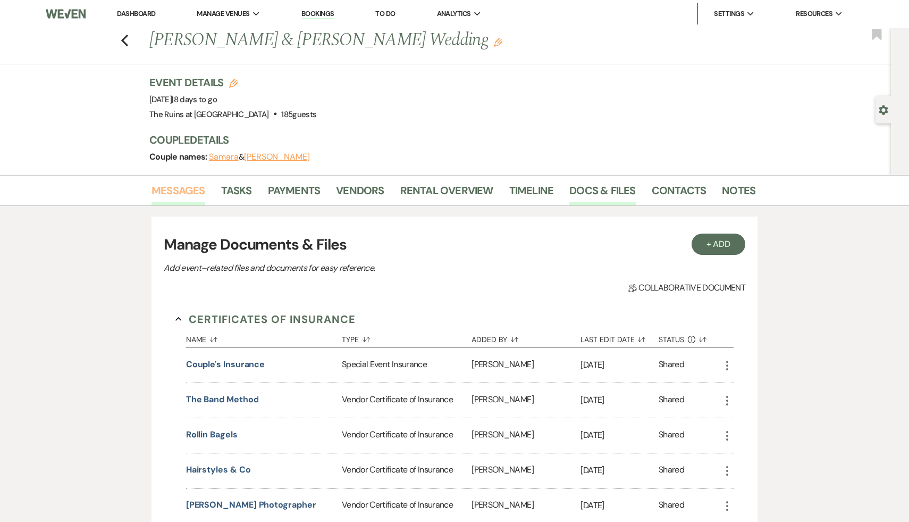
click at [181, 195] on link "Messages" at bounding box center [179, 193] width 54 height 23
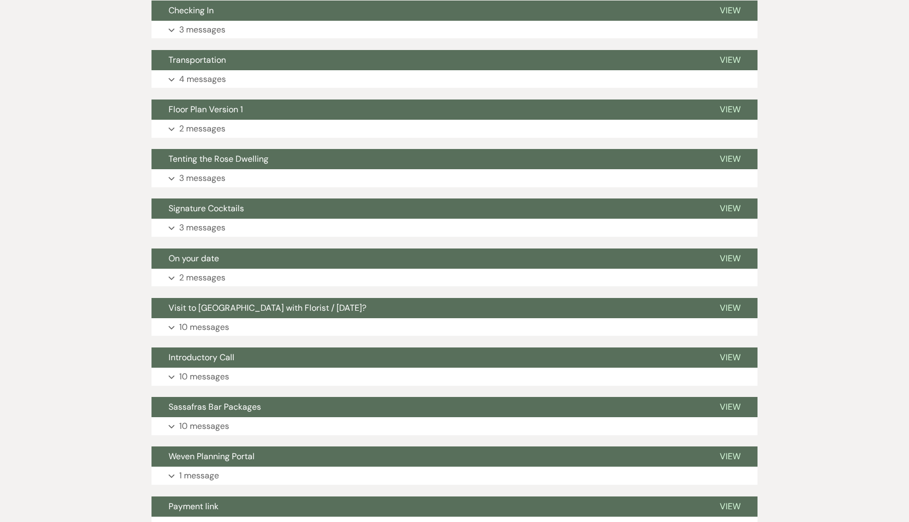
scroll to position [1737, 0]
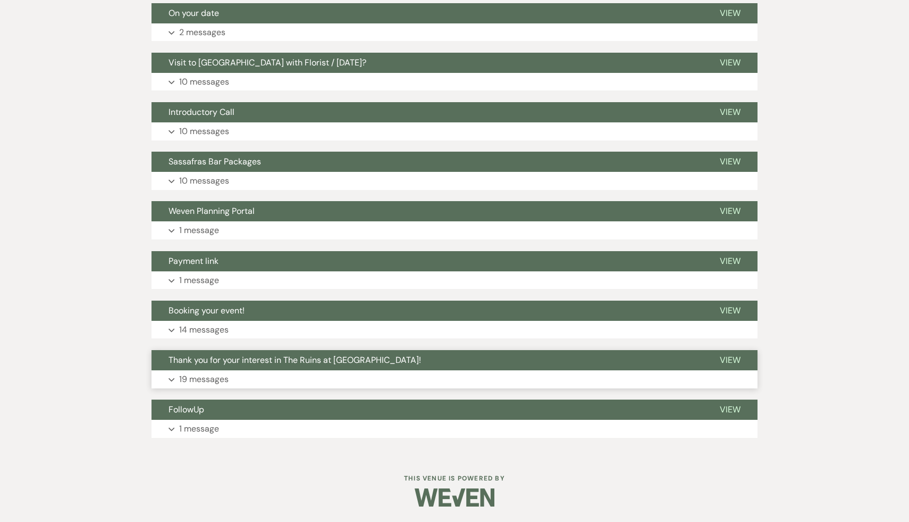
click at [291, 355] on span "Thank you for your interest in The Ruins at [GEOGRAPHIC_DATA]!" at bounding box center [295, 359] width 253 height 11
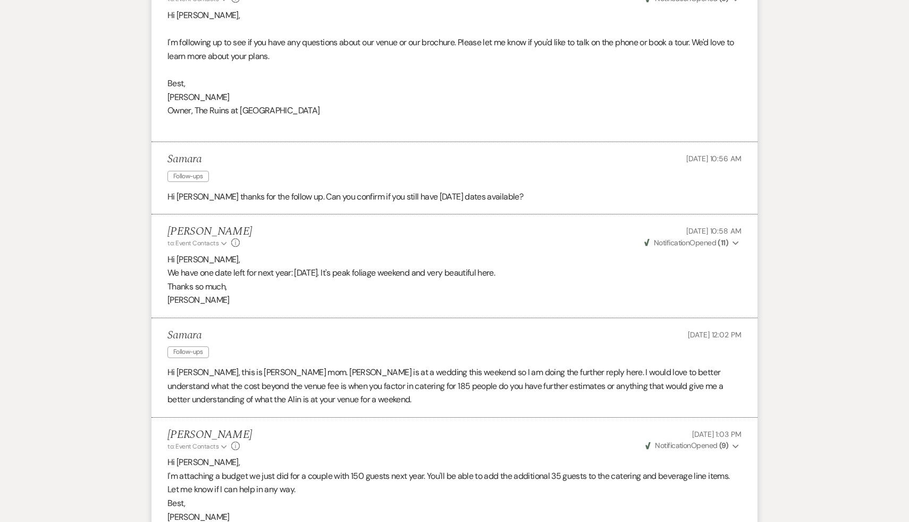
scroll to position [2404, 0]
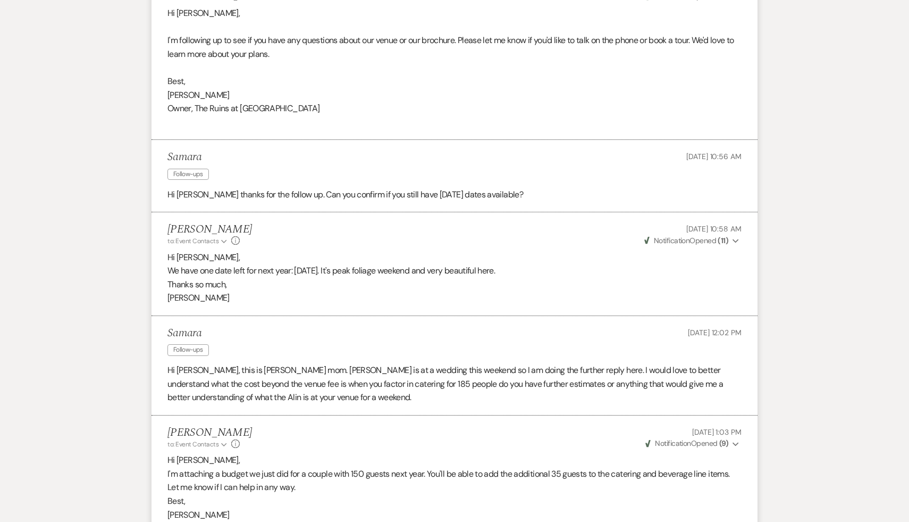
click at [406, 452] on li "Carol Reichert to: Event Contacts Expand Info Aug 24, 2024, 1:03 PM Weven Check…" at bounding box center [455, 486] width 606 height 142
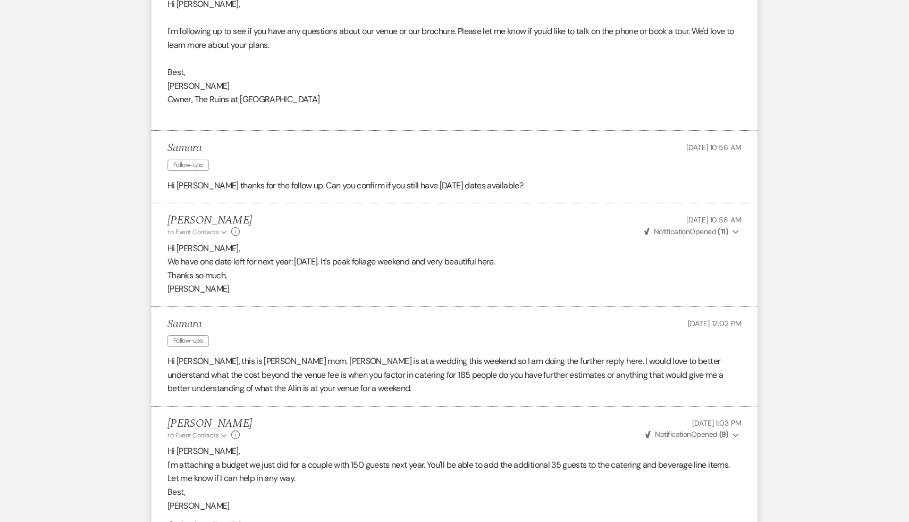
click at [409, 496] on p "Best," at bounding box center [454, 492] width 574 height 14
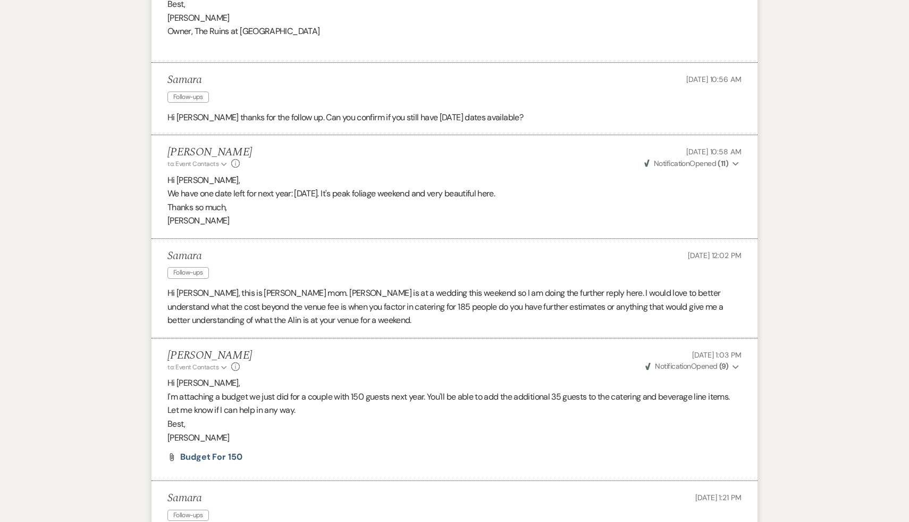
scroll to position [2501, 0]
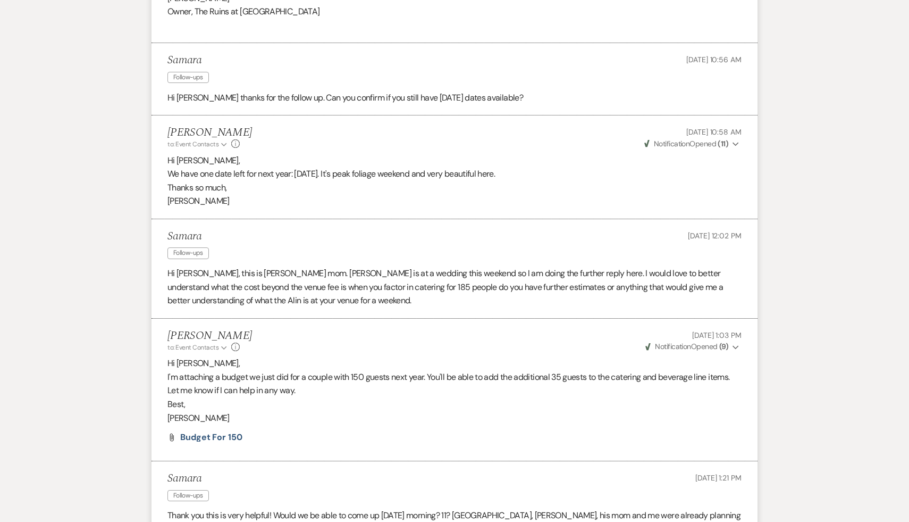
click at [365, 418] on p "[PERSON_NAME]" at bounding box center [454, 418] width 574 height 14
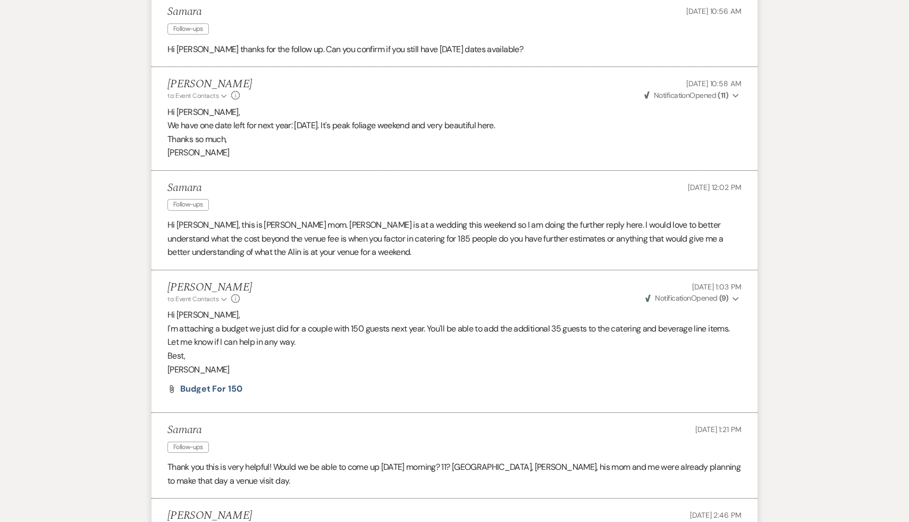
scroll to position [2550, 0]
click at [233, 387] on span "Budget for 150" at bounding box center [211, 387] width 62 height 11
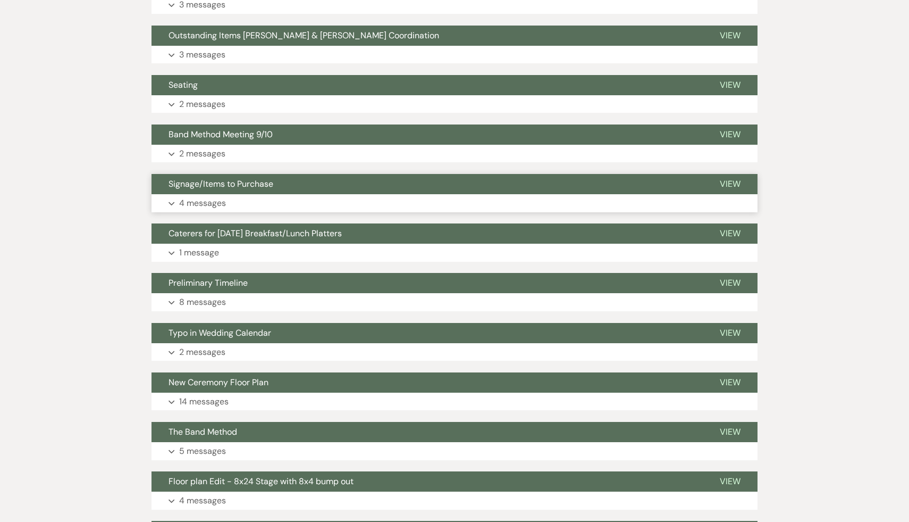
scroll to position [581, 0]
